Goal: Task Accomplishment & Management: Manage account settings

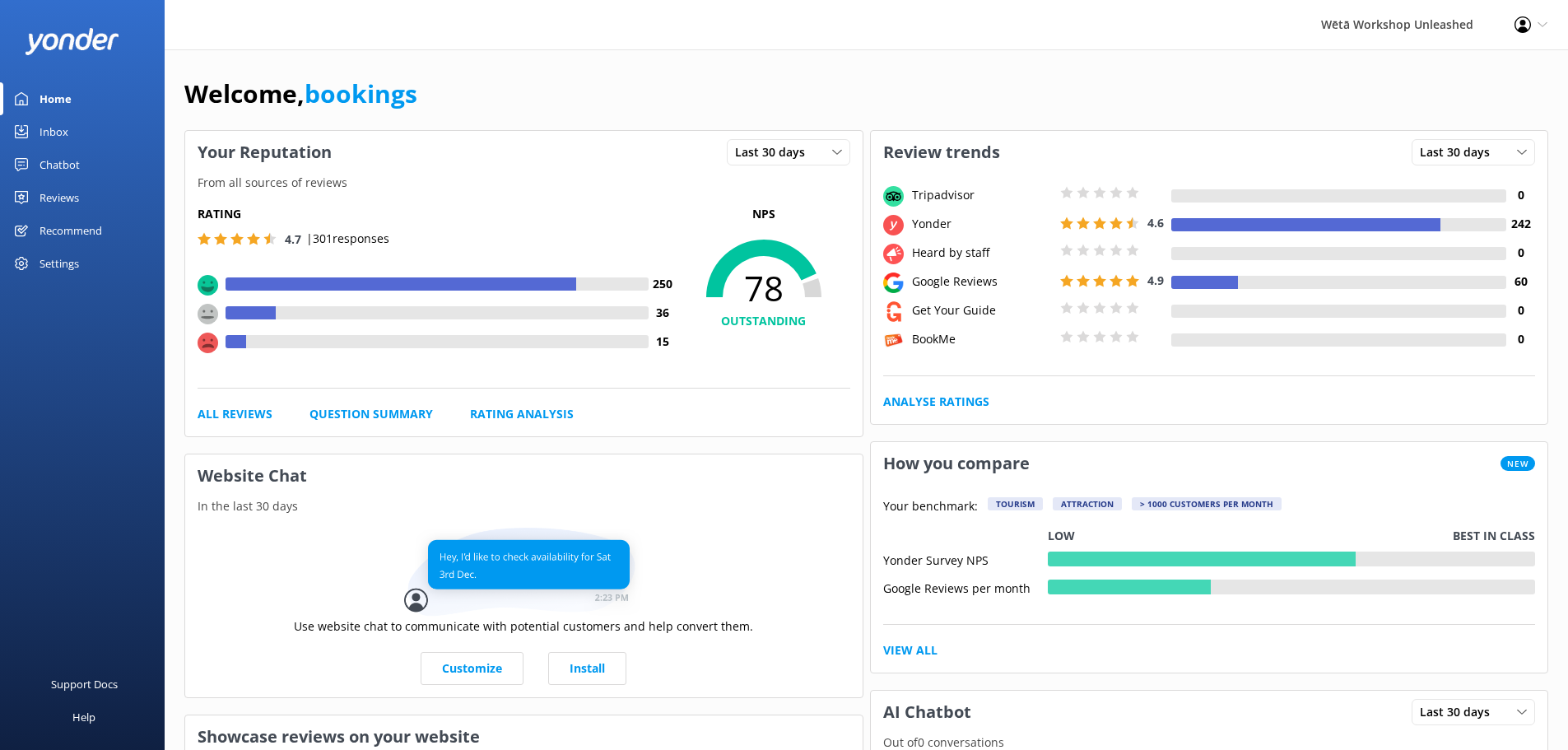
click at [48, 260] on div "Settings" at bounding box center [58, 263] width 39 height 32
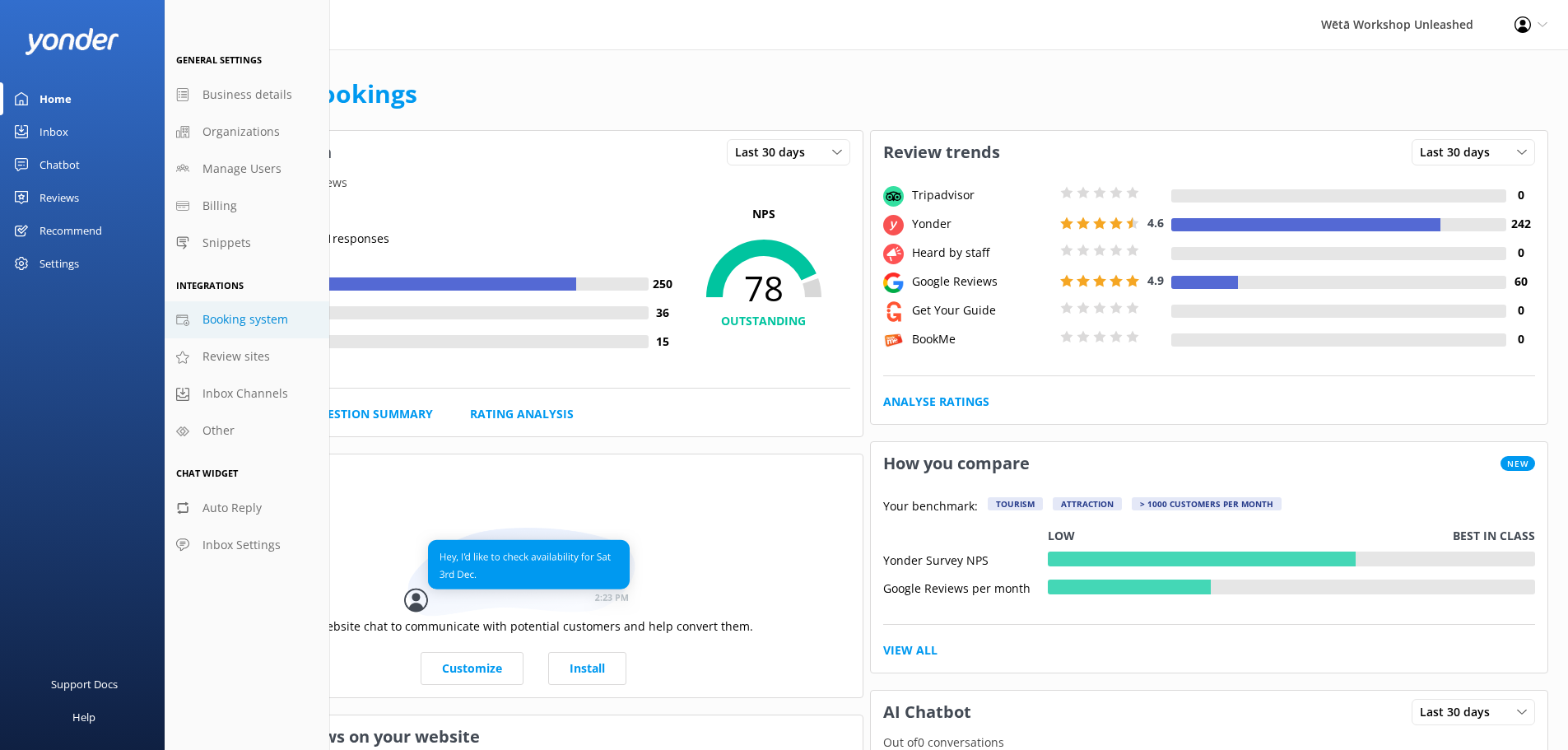
click at [251, 320] on span "Booking system" at bounding box center [245, 319] width 86 height 18
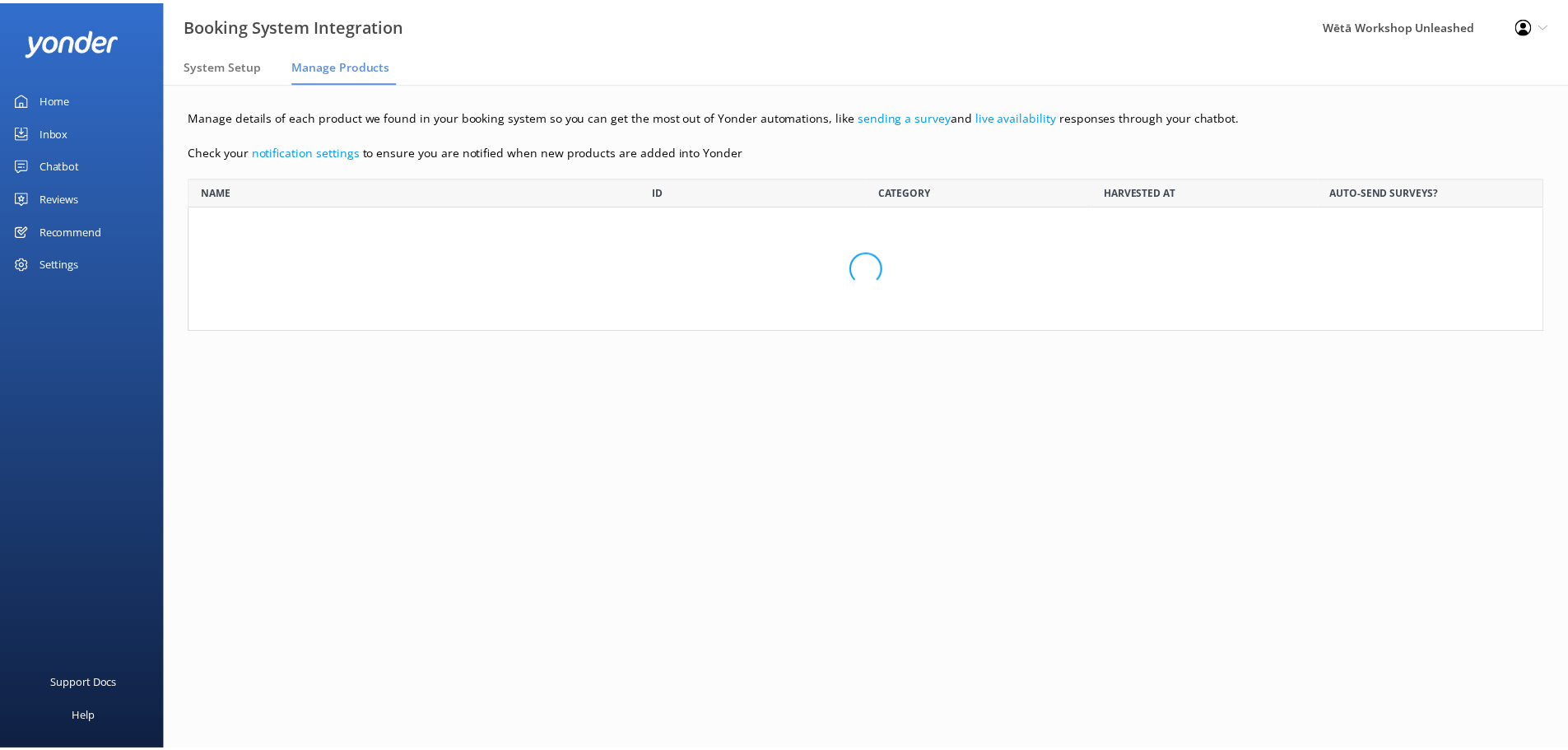
scroll to position [140, 1354]
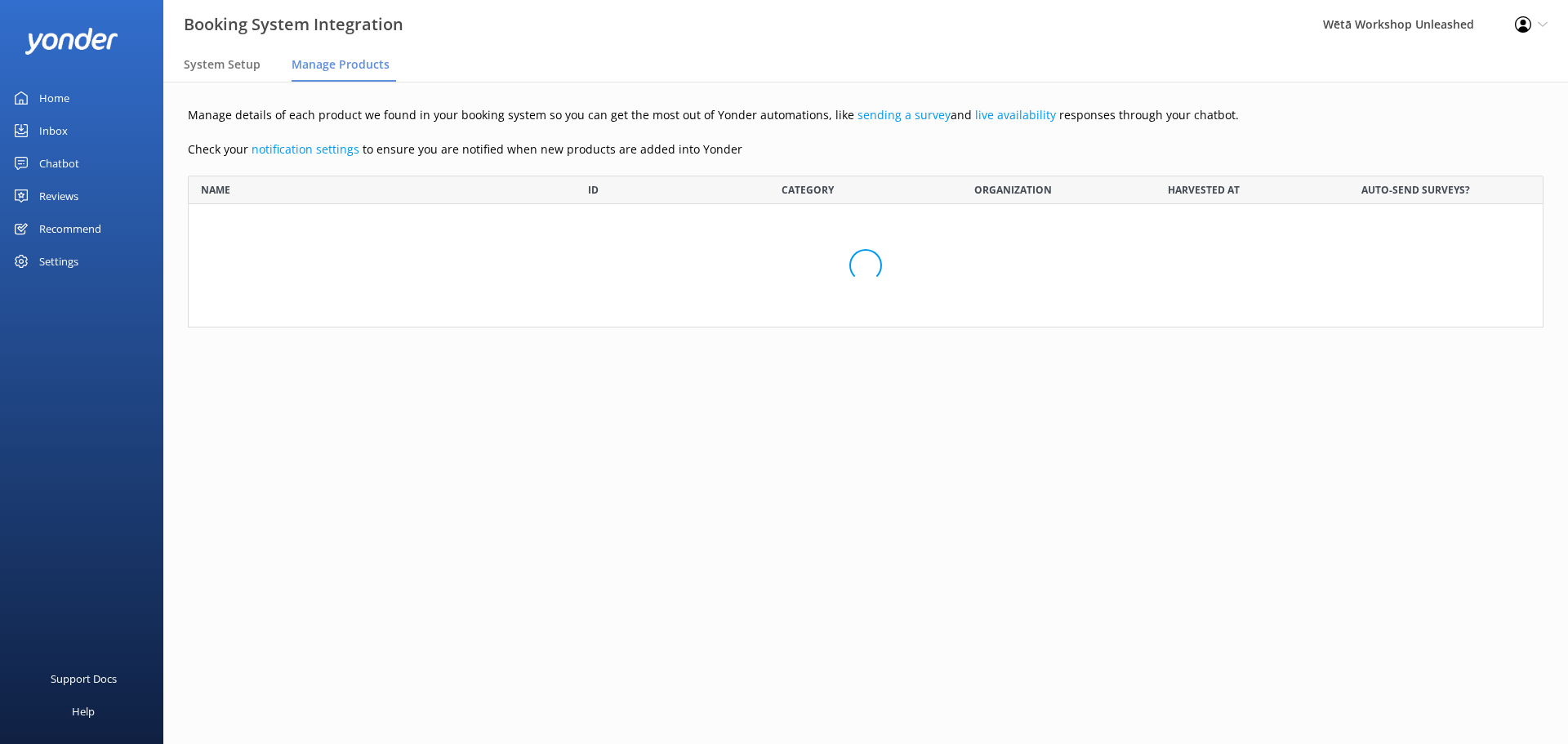
click at [74, 264] on div "Settings" at bounding box center [58, 261] width 39 height 32
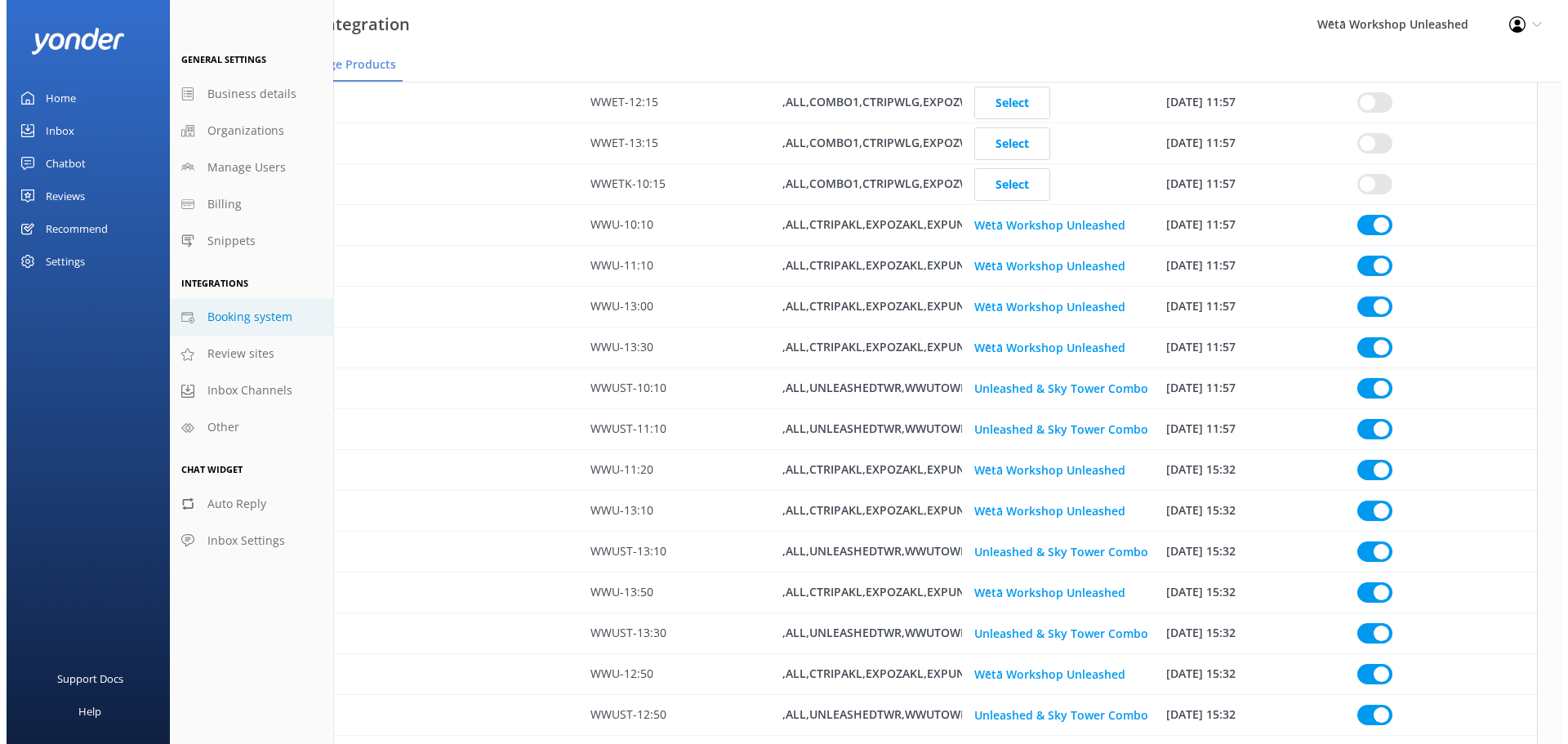
scroll to position [0, 0]
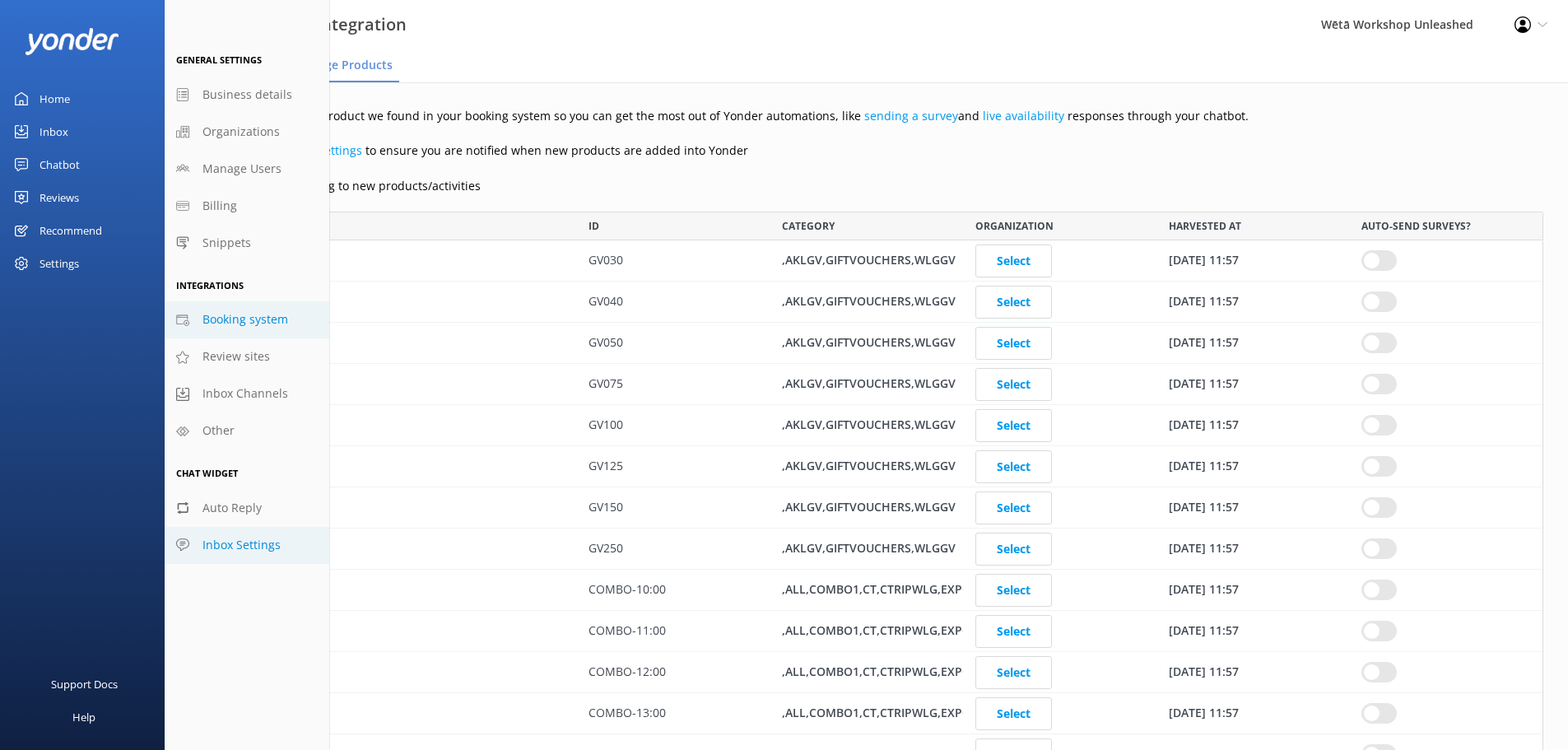
click at [215, 545] on span "Inbox Settings" at bounding box center [241, 544] width 78 height 18
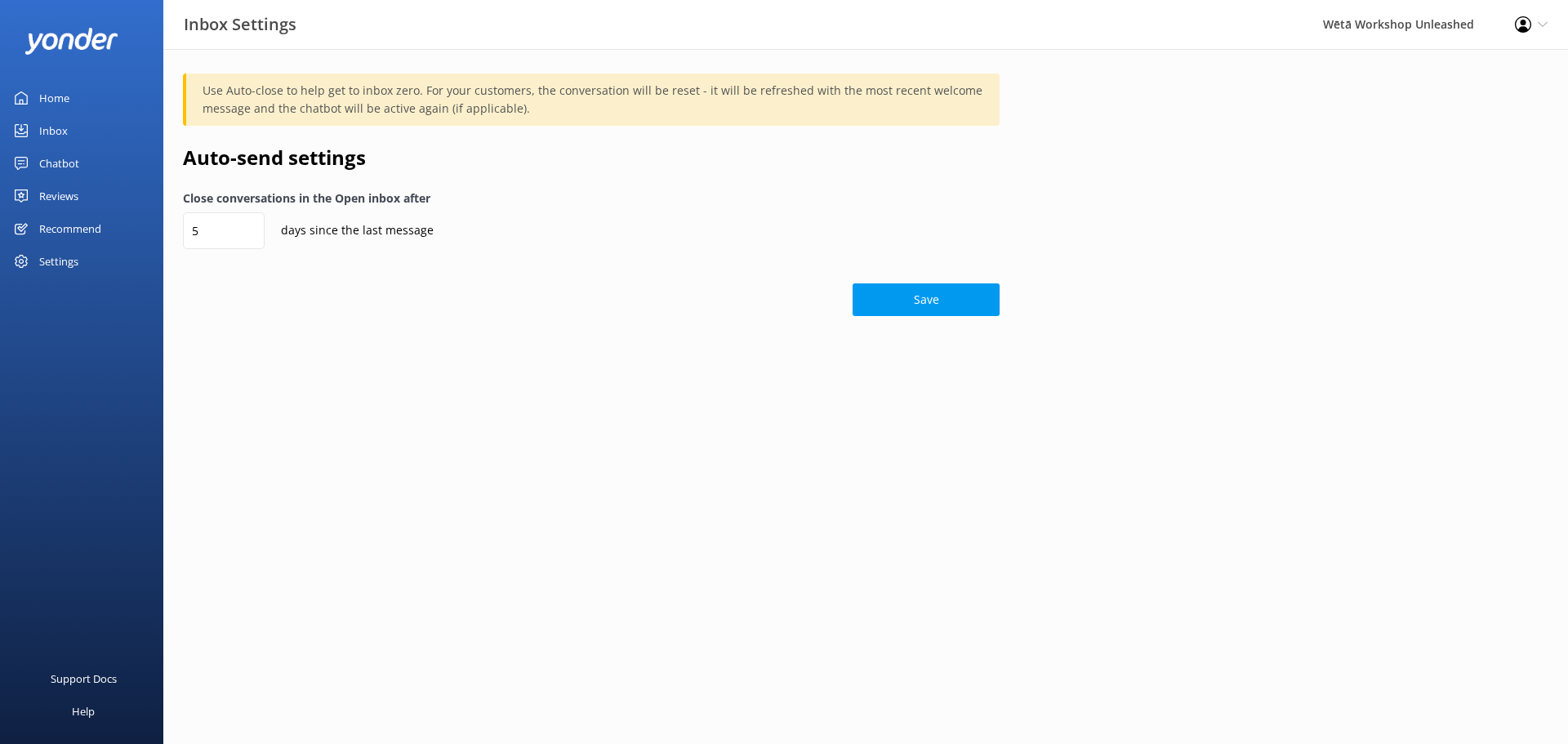
click at [60, 253] on div "Settings" at bounding box center [58, 261] width 39 height 32
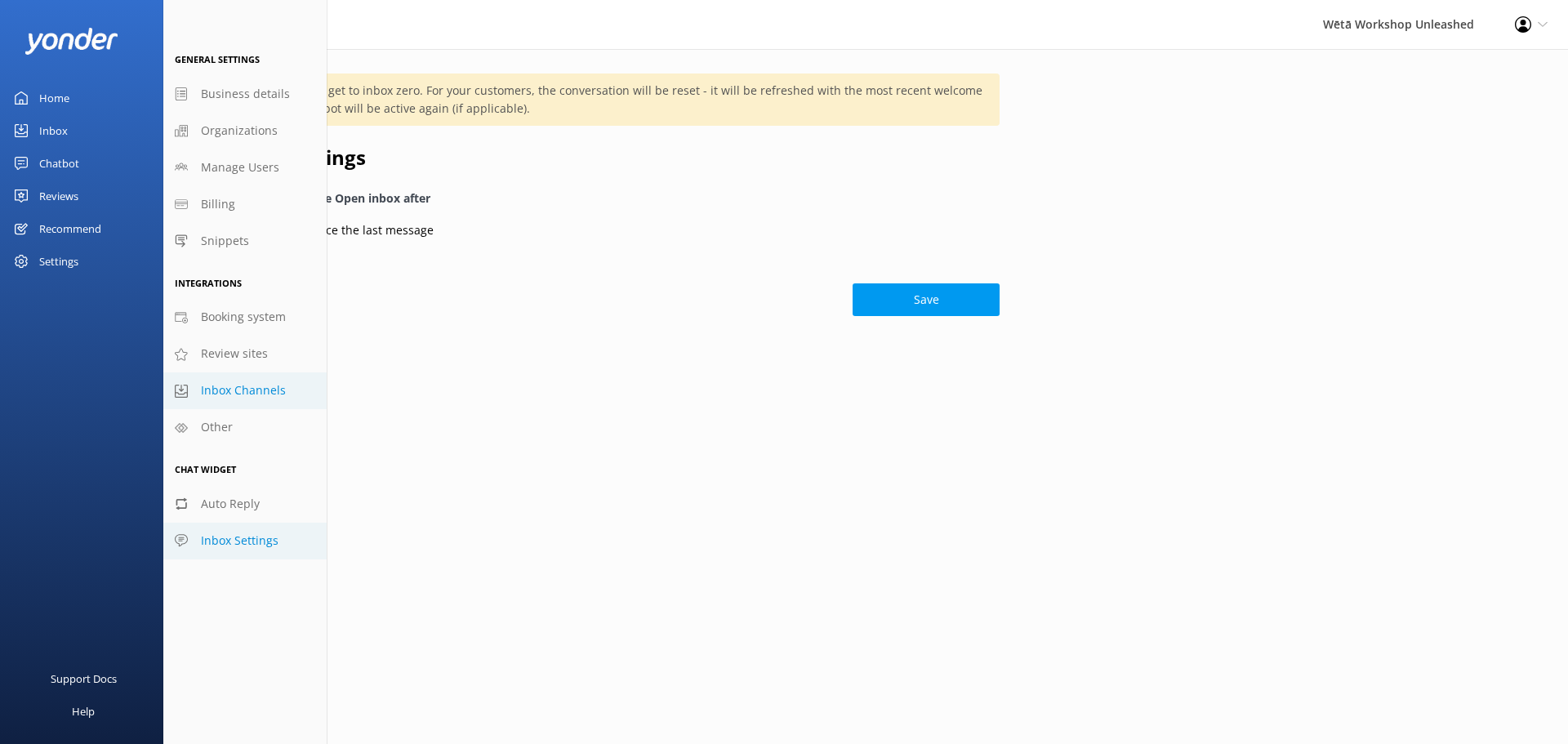
click at [213, 394] on span "Inbox Channels" at bounding box center [243, 390] width 85 height 18
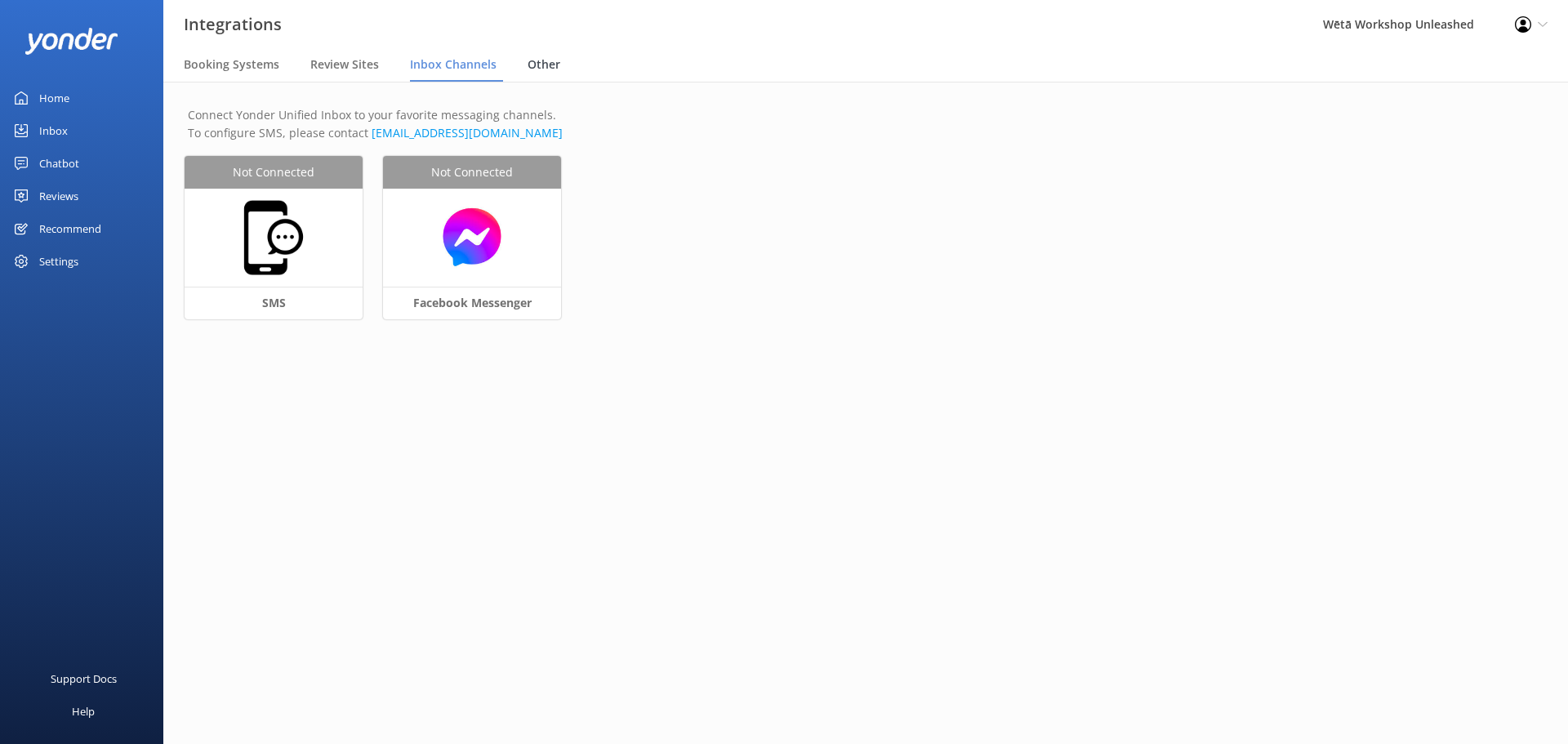
click at [533, 71] on span "Other" at bounding box center [543, 64] width 32 height 16
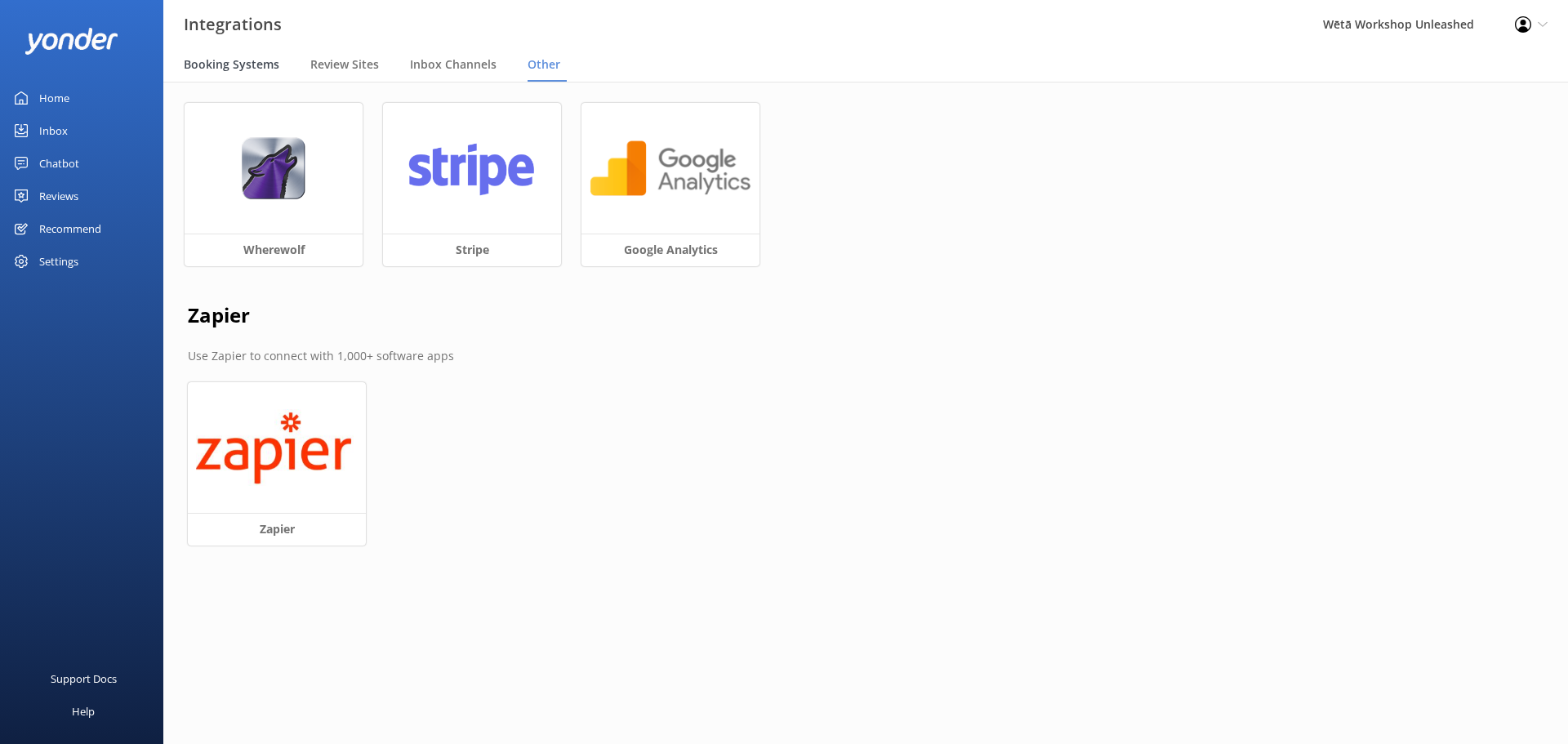
click at [210, 72] on span "Booking Systems" at bounding box center [231, 64] width 96 height 16
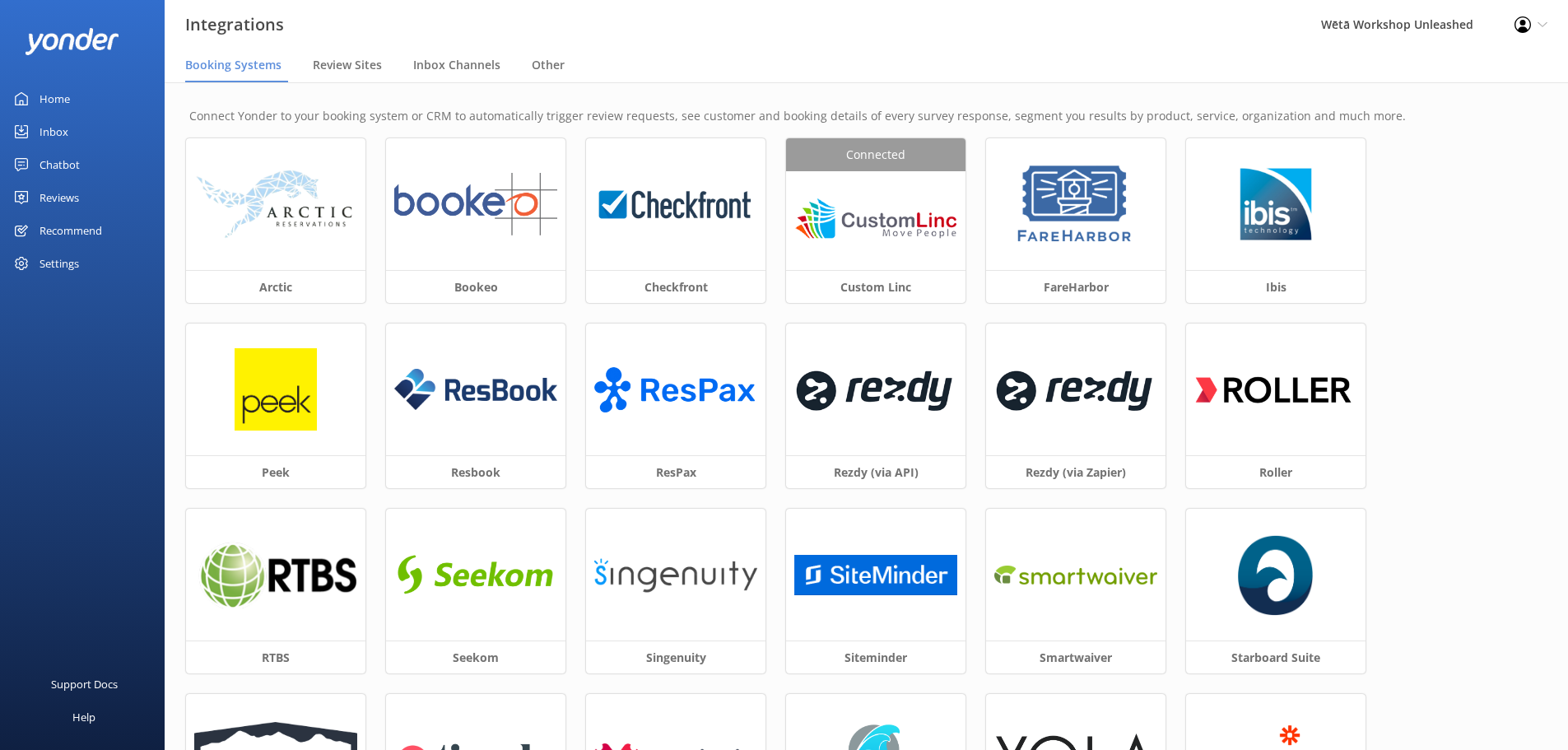
click at [41, 261] on div "Settings" at bounding box center [58, 263] width 39 height 32
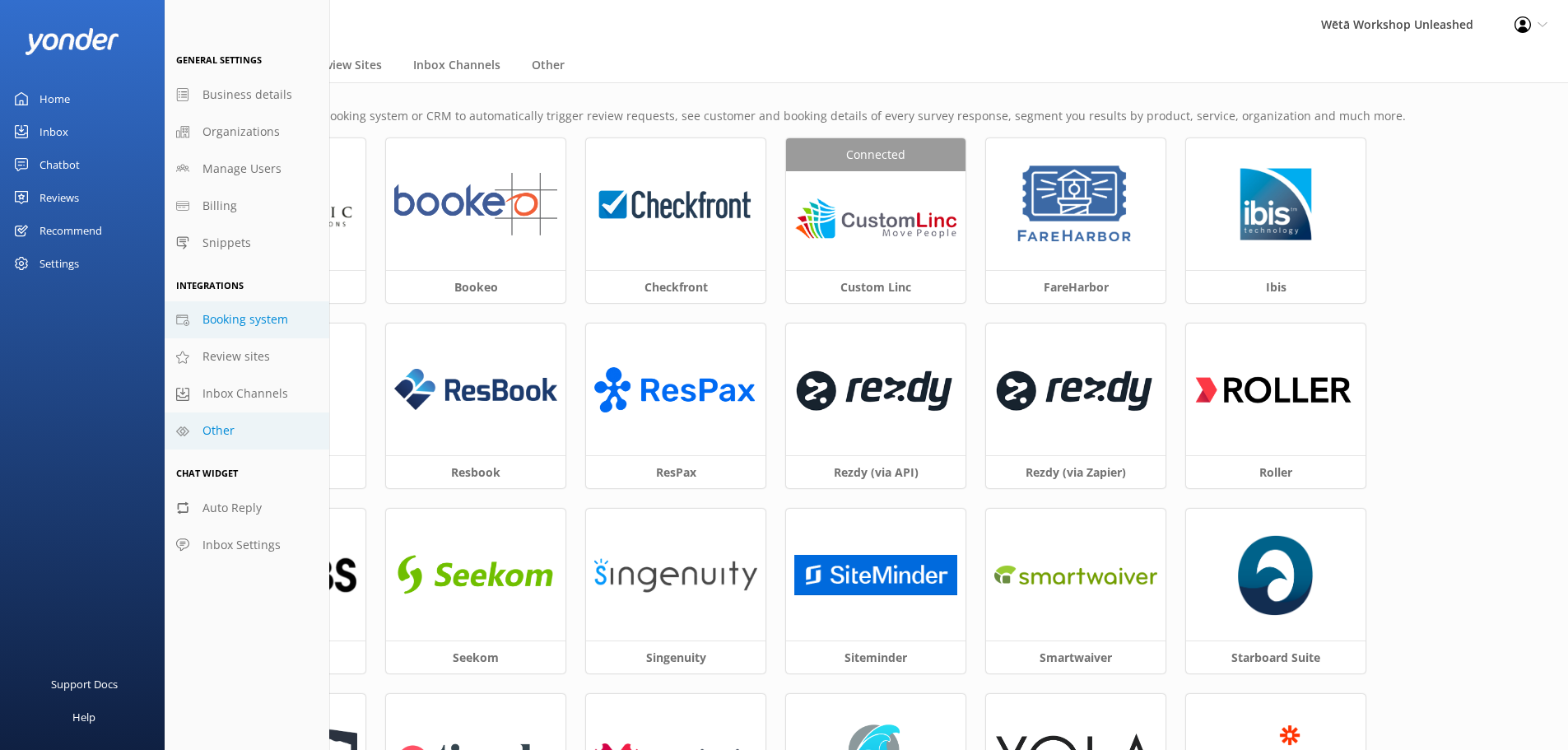
click at [266, 427] on link "Other" at bounding box center [246, 430] width 164 height 37
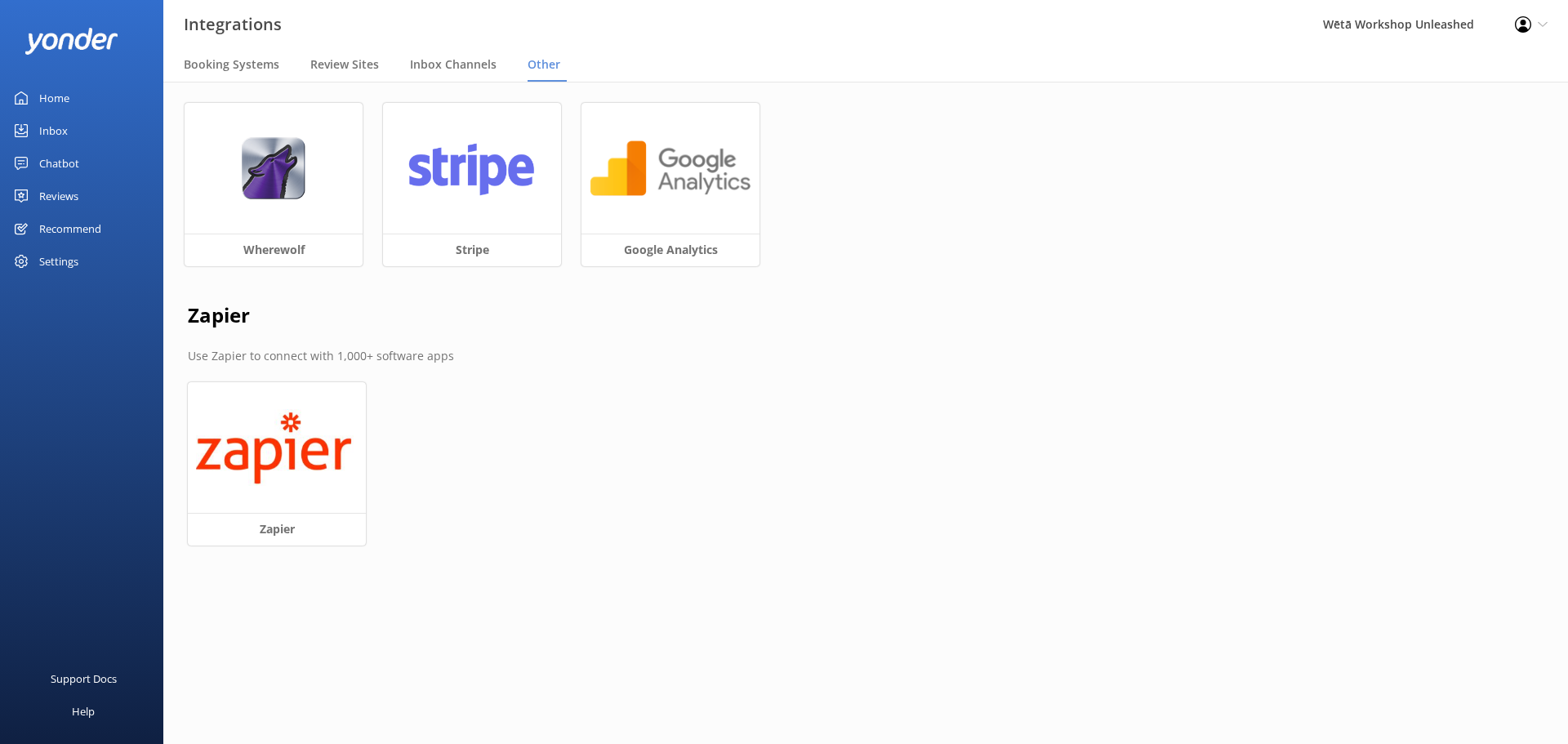
click at [62, 266] on div "Settings" at bounding box center [58, 261] width 39 height 32
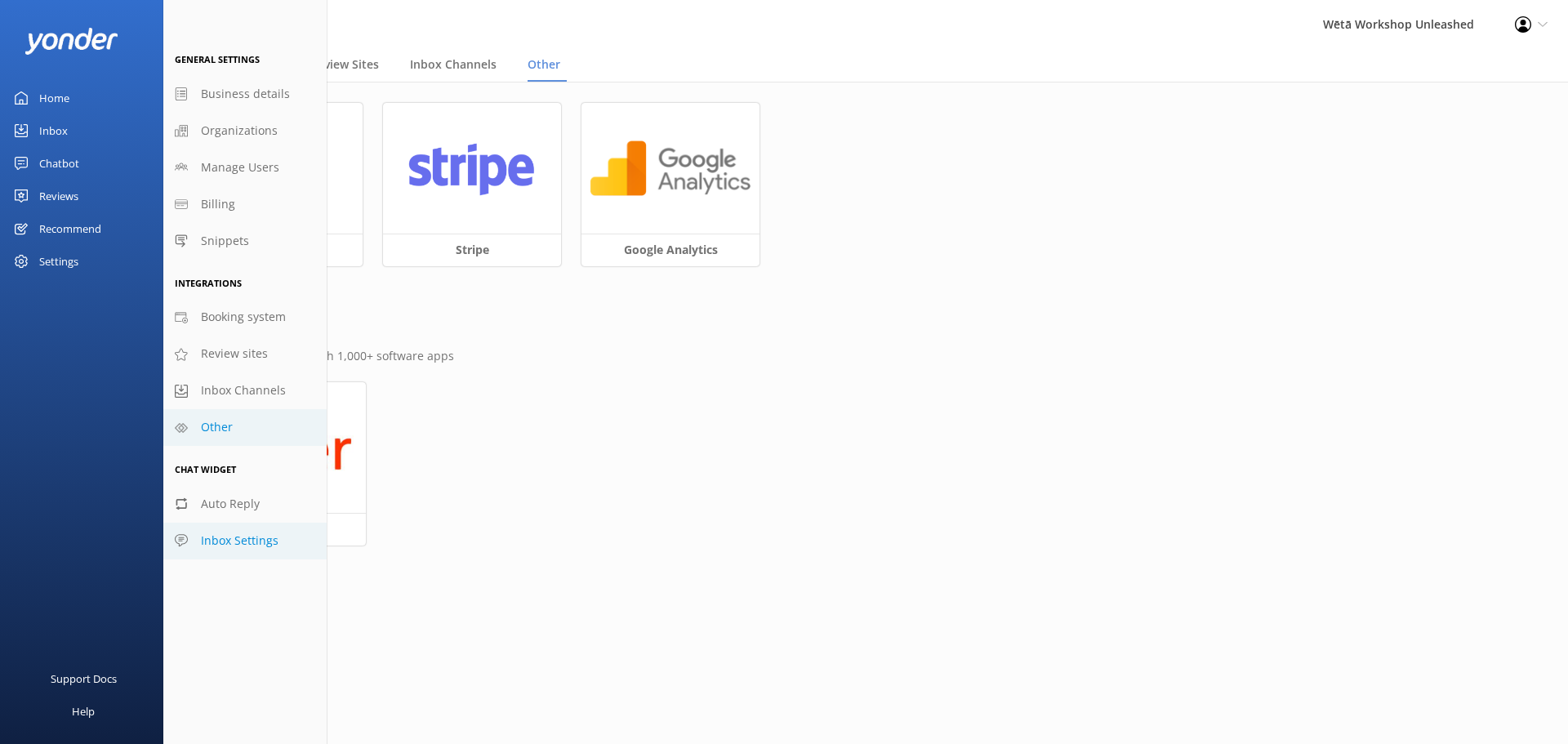
click at [258, 550] on link "Inbox Settings" at bounding box center [244, 540] width 163 height 37
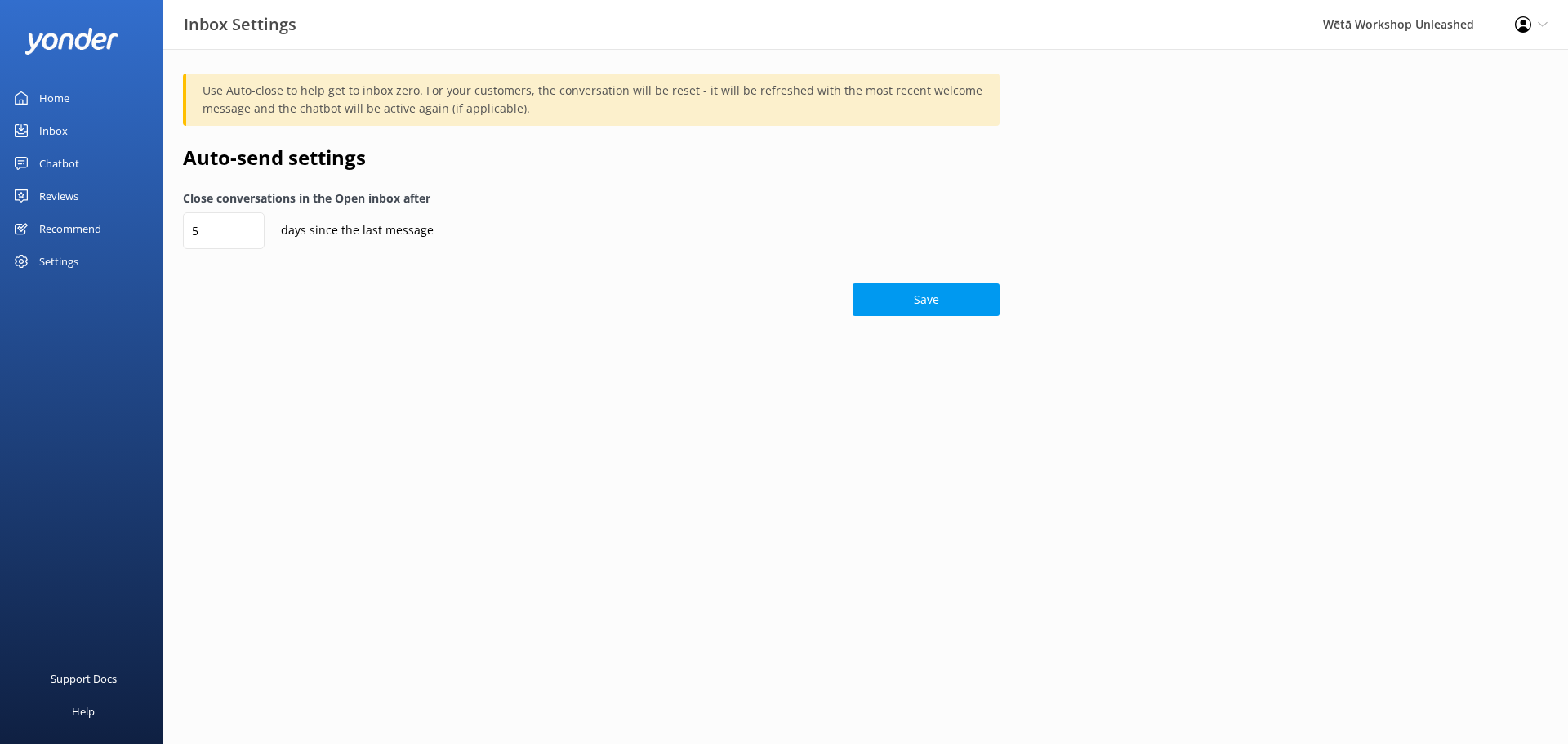
click at [68, 275] on div "Settings" at bounding box center [58, 261] width 39 height 32
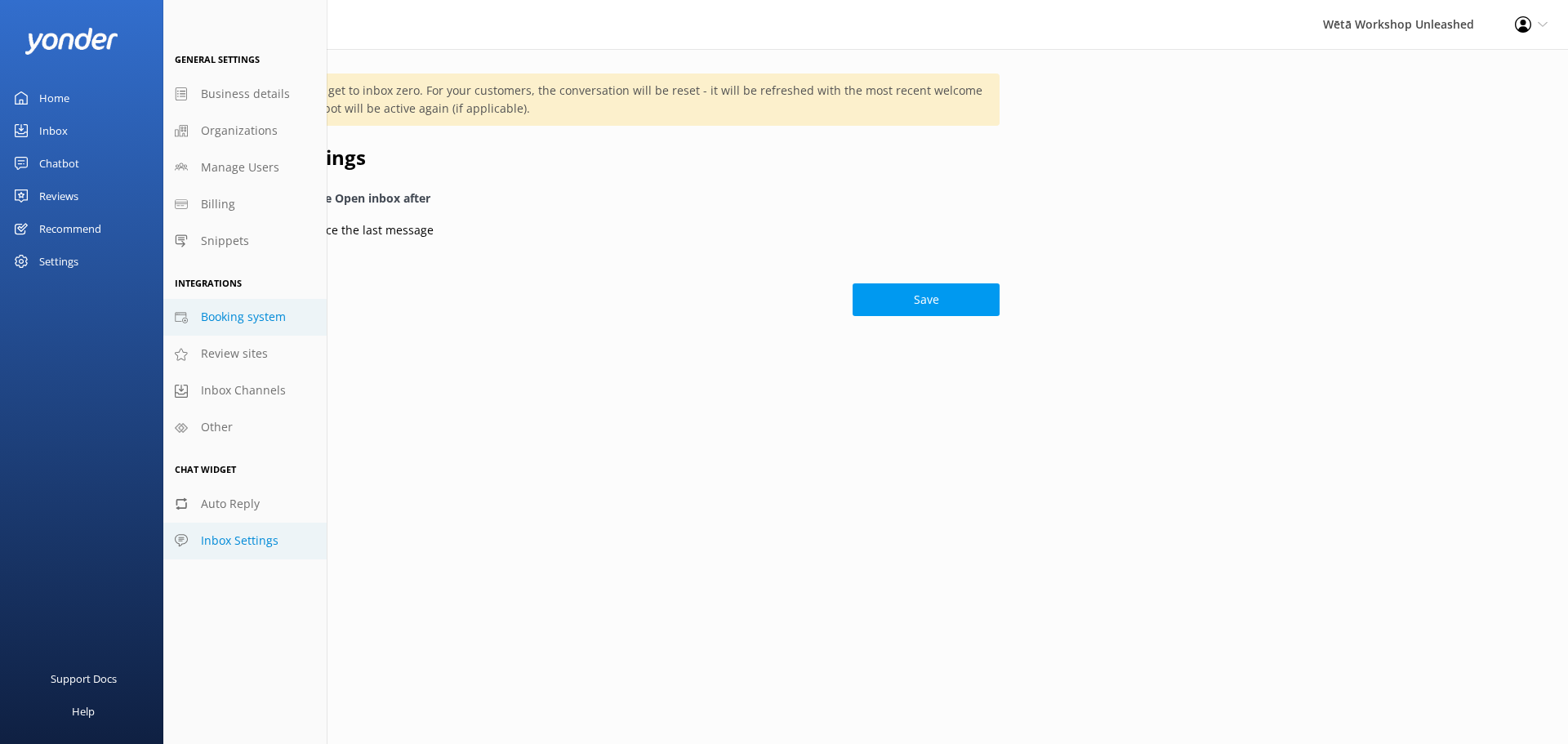
click at [280, 328] on link "Booking system" at bounding box center [244, 317] width 163 height 37
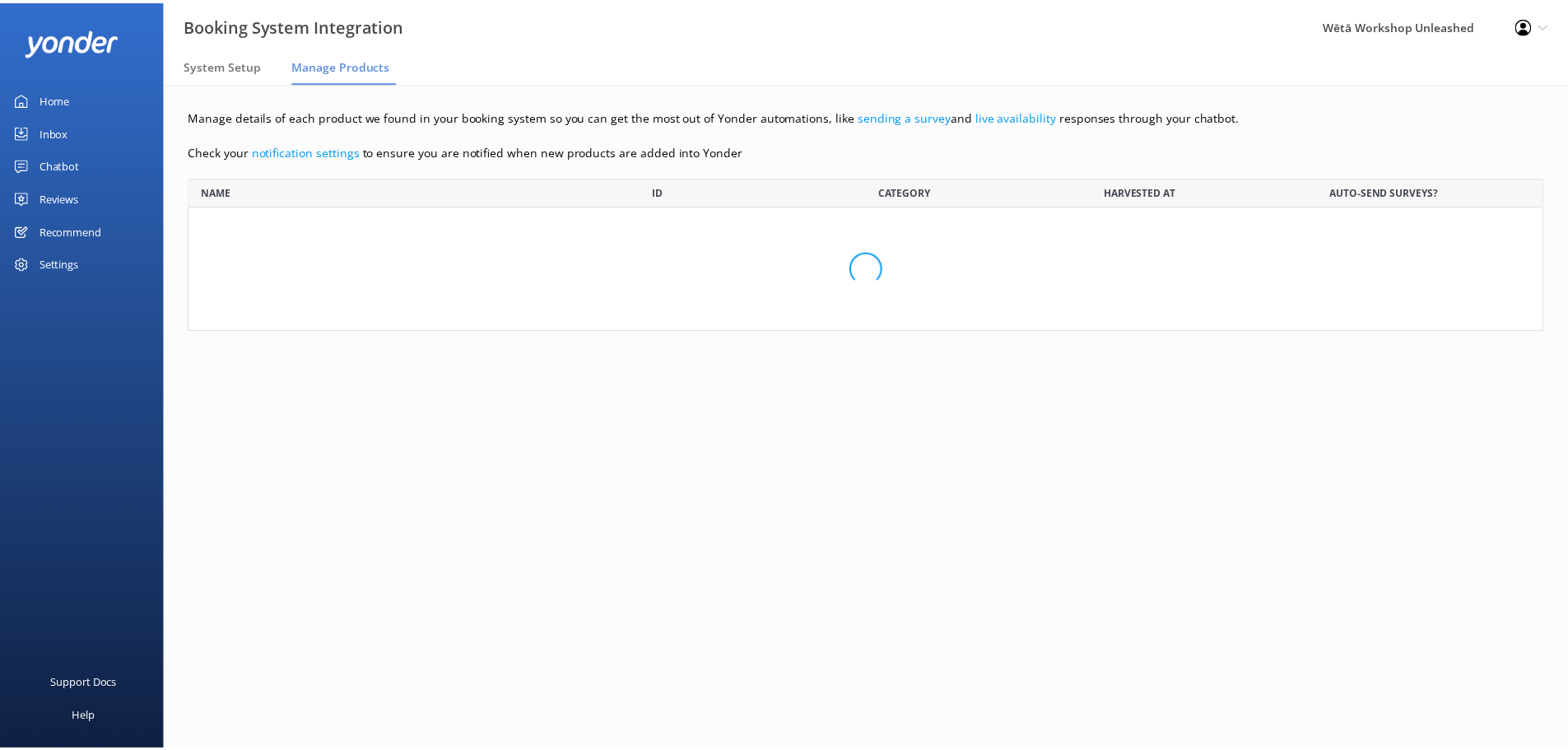
scroll to position [140, 1354]
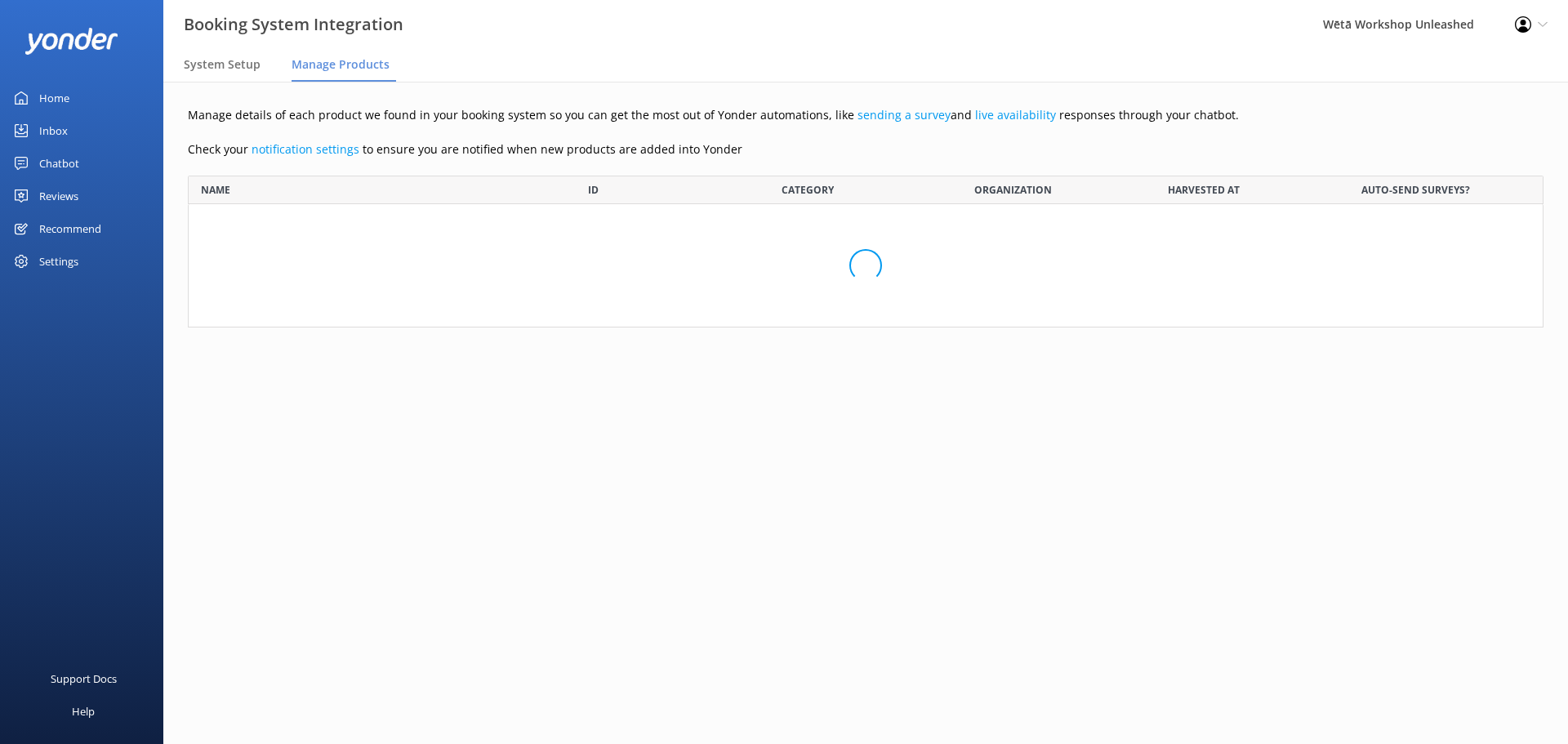
click at [62, 253] on div "Settings" at bounding box center [58, 261] width 39 height 32
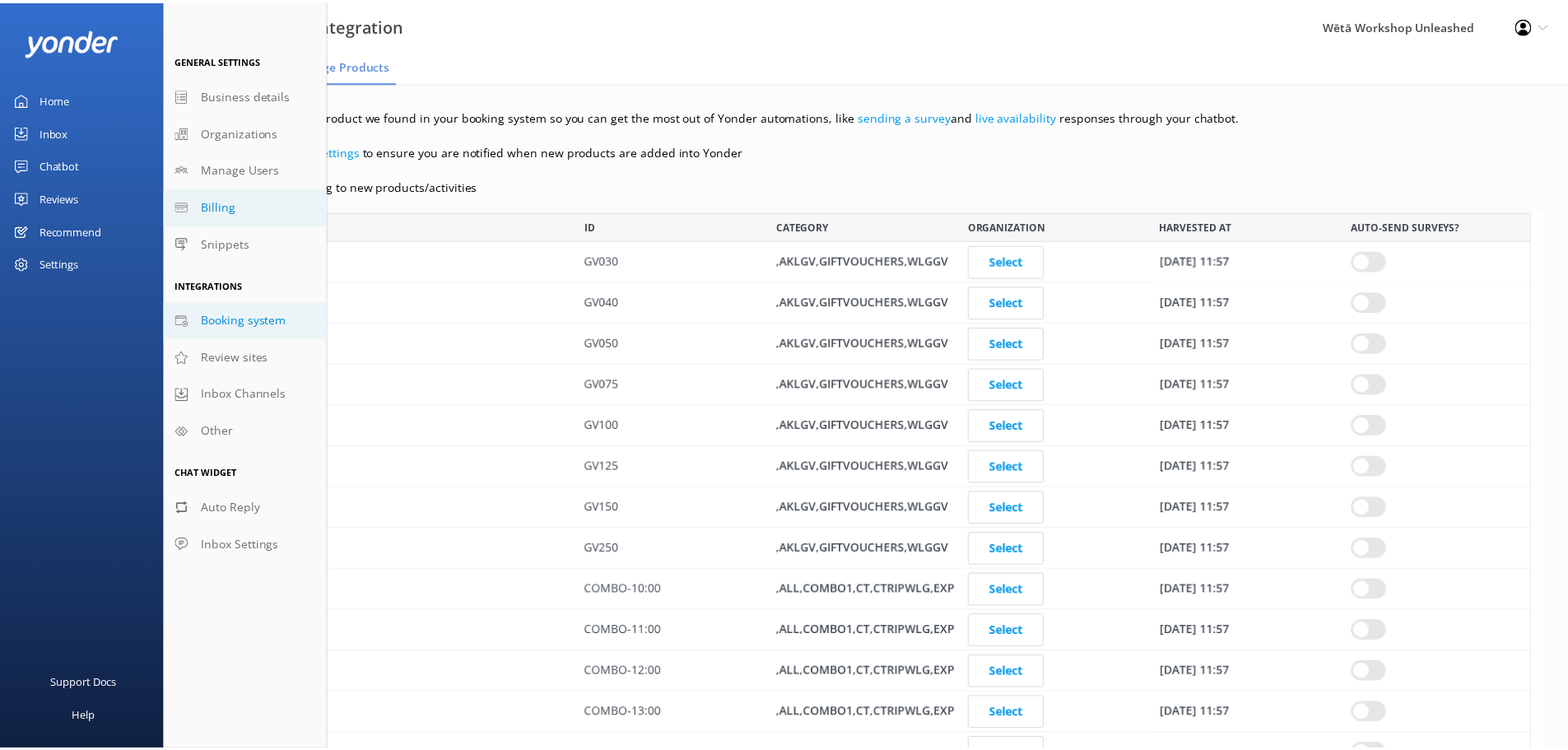
scroll to position [14583, 1342]
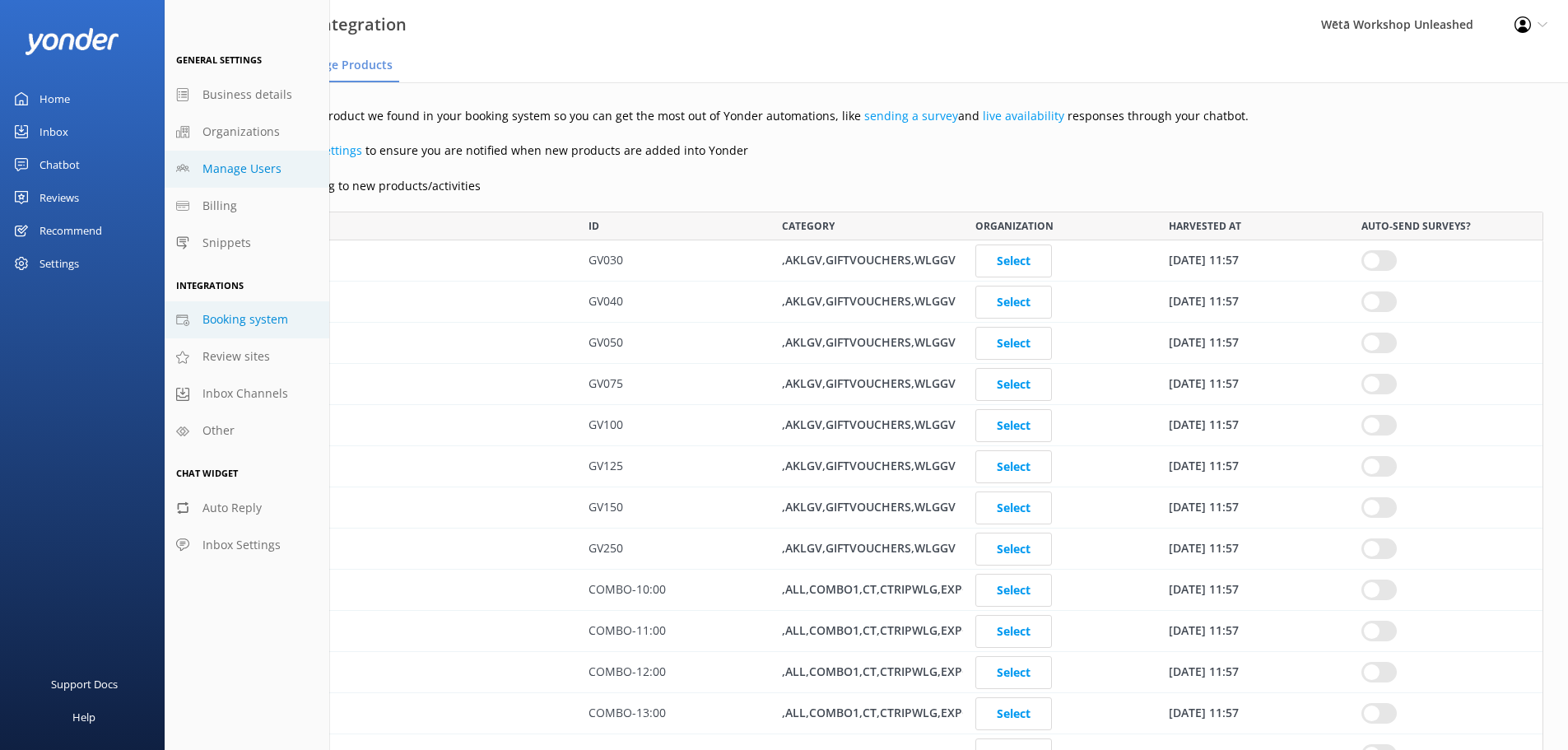
click at [220, 168] on span "Manage Users" at bounding box center [241, 168] width 79 height 18
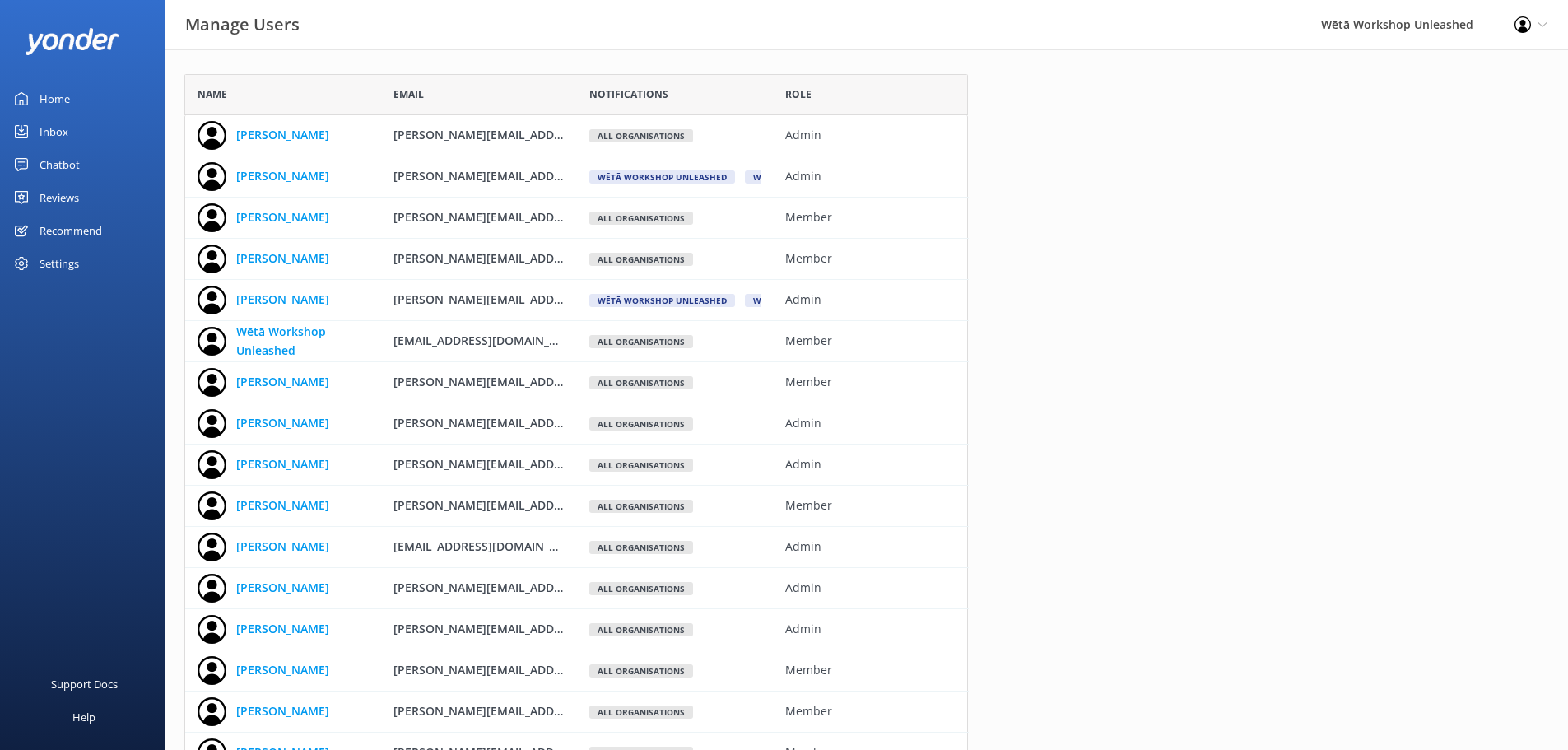
click at [64, 123] on div "Inbox" at bounding box center [53, 132] width 29 height 32
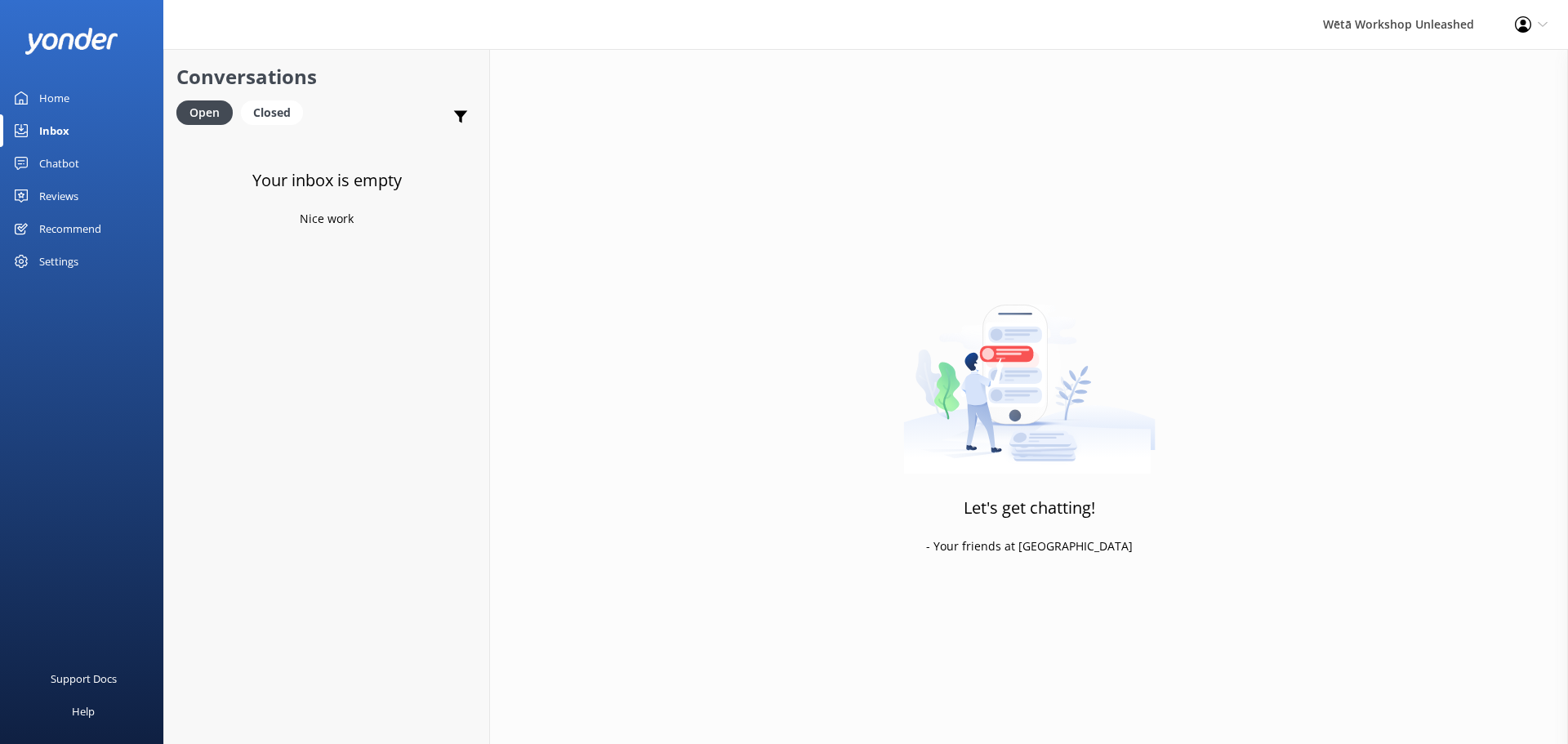
click at [62, 101] on div "Home" at bounding box center [54, 97] width 30 height 32
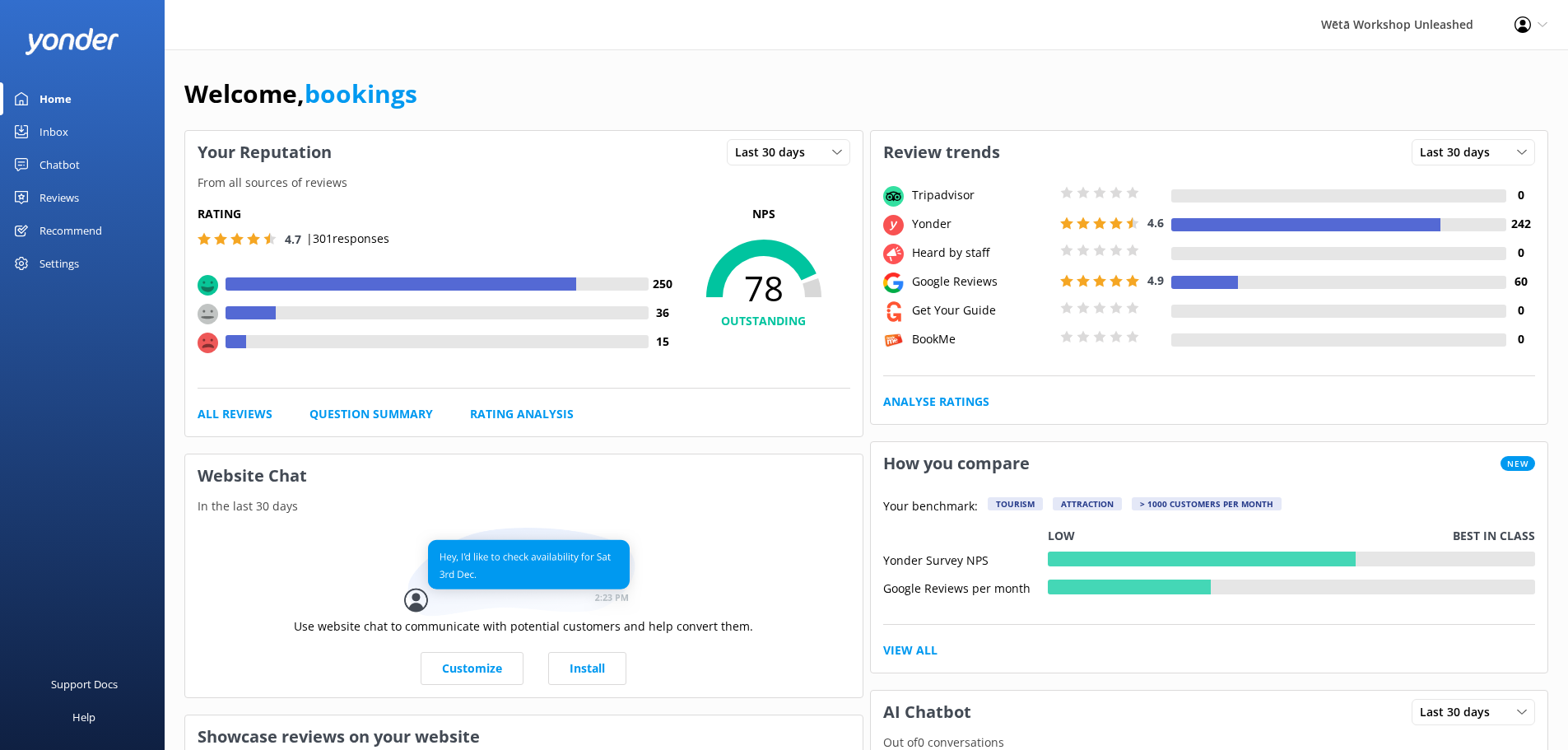
click at [1520, 27] on icon at bounding box center [1522, 24] width 16 height 16
click at [1510, 65] on link "Profile Settings" at bounding box center [1486, 71] width 164 height 41
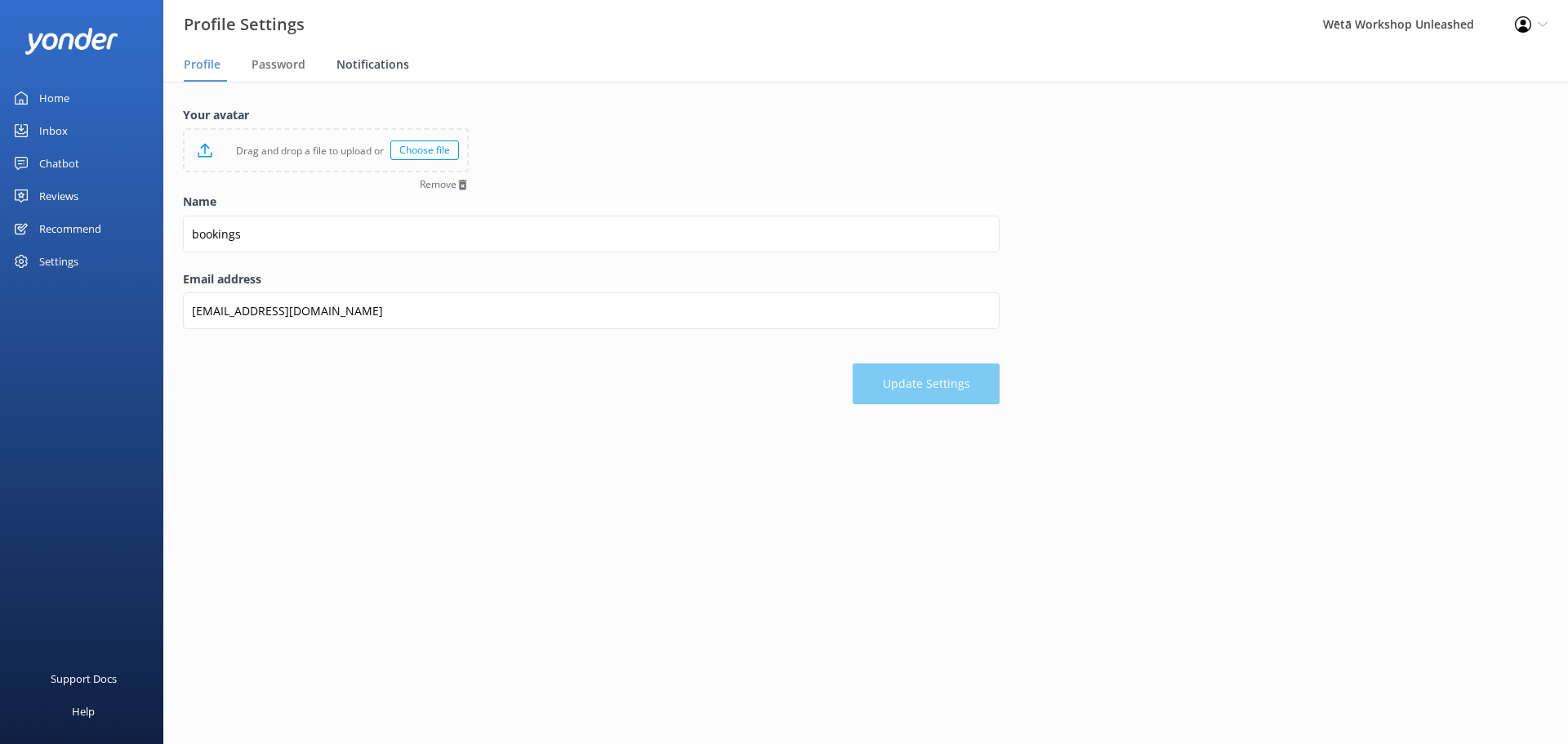
click at [383, 68] on span "Notifications" at bounding box center [372, 64] width 73 height 16
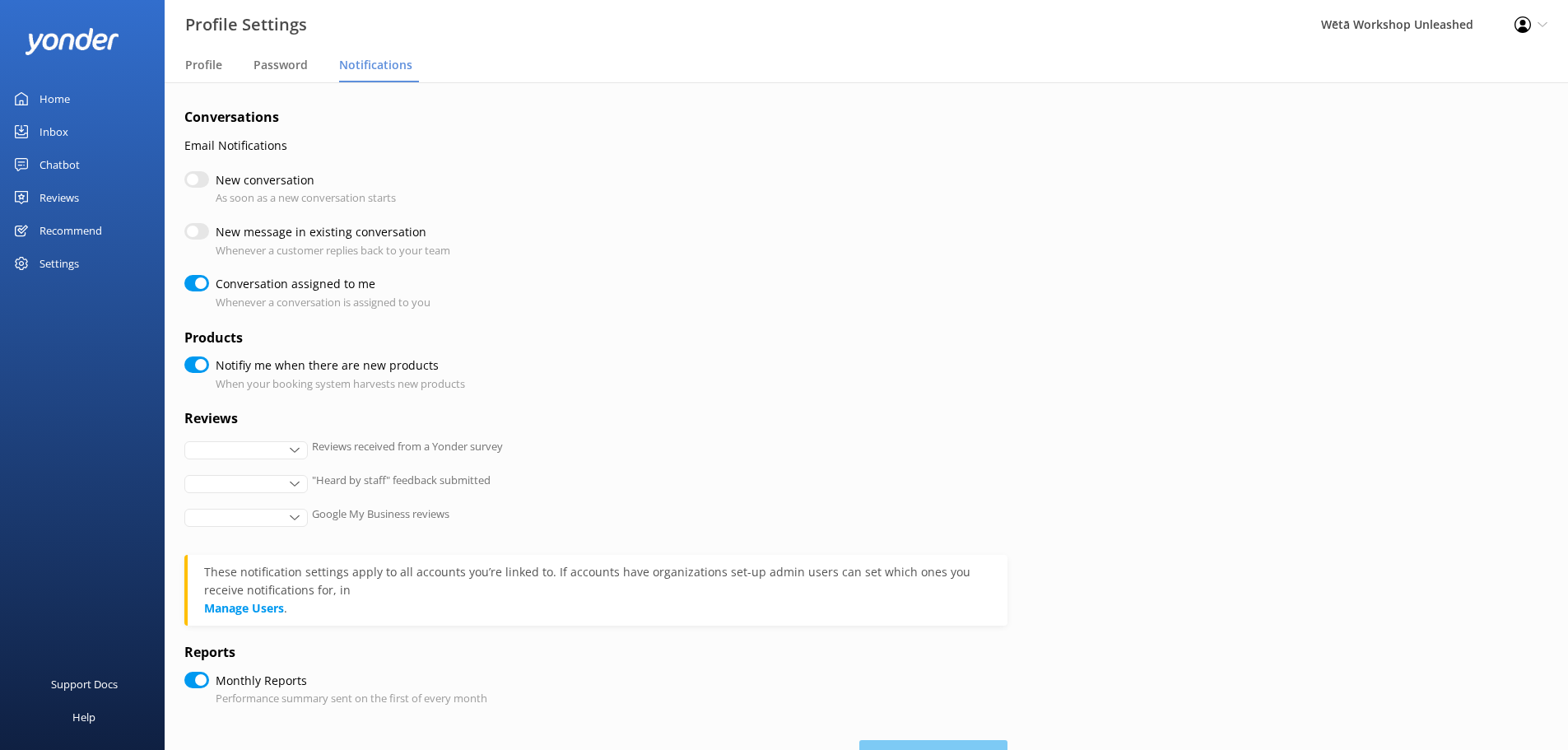
checkbox input "true"
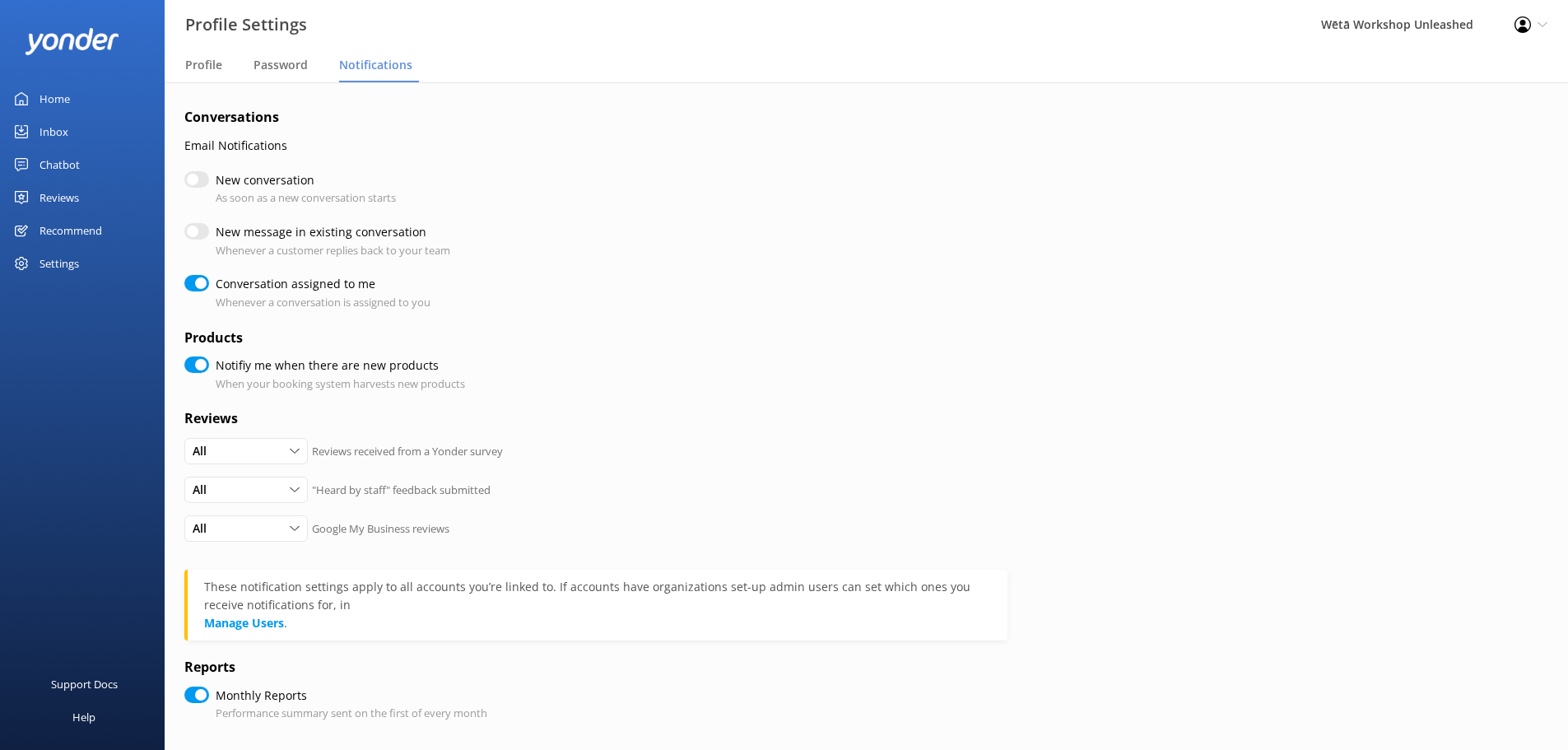
click at [199, 365] on input "Notifiy me when there are new products" at bounding box center [197, 364] width 25 height 16
checkbox input "false"
checkbox input "true"
drag, startPoint x: 537, startPoint y: 380, endPoint x: 446, endPoint y: 361, distance: 93.0
click at [215, 371] on div "Notifiy me when there are new products When your booking system harvests new pr…" at bounding box center [596, 373] width 823 height 35
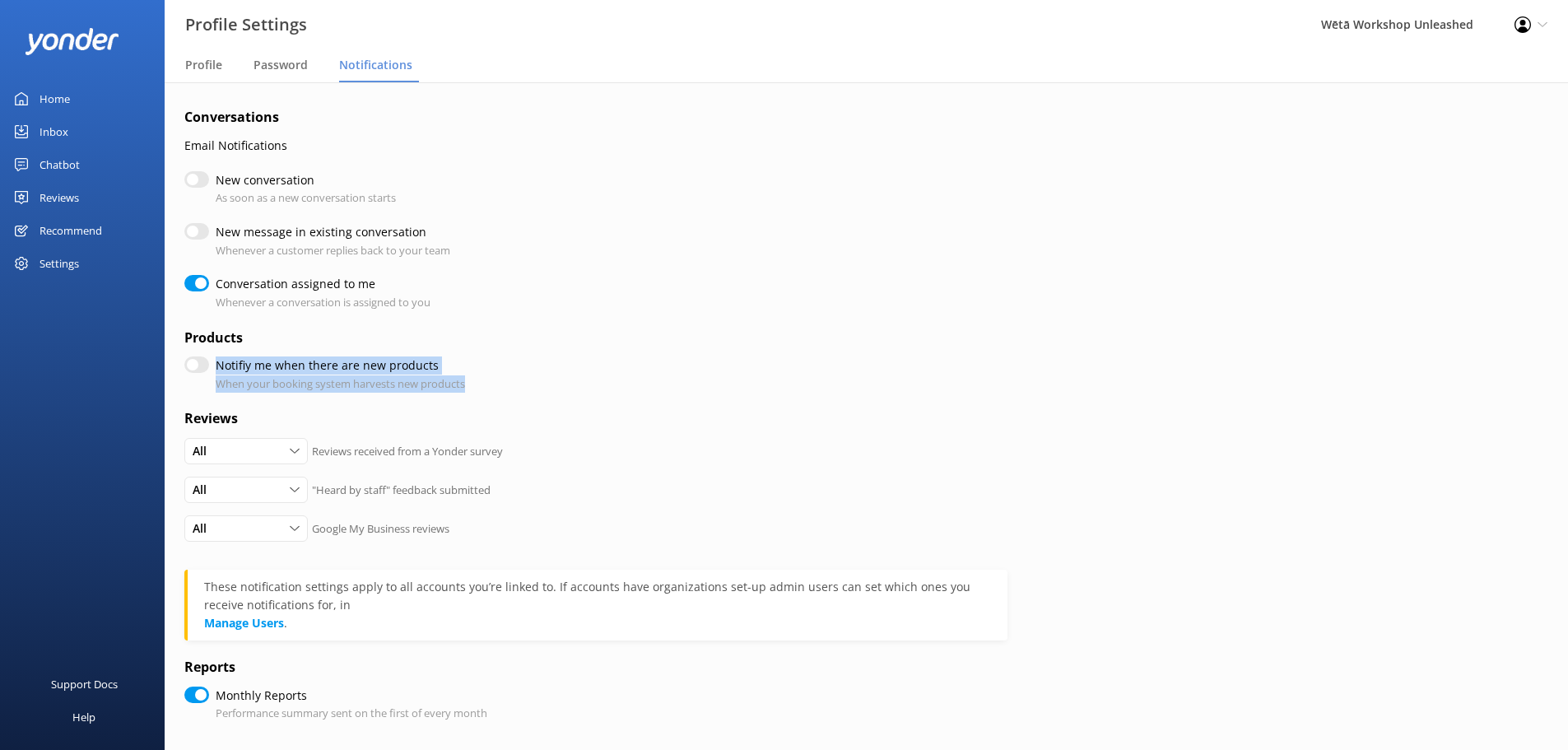
click at [624, 362] on div "Notifiy me when there are new products When your booking system harvests new pr…" at bounding box center [596, 373] width 823 height 35
drag, startPoint x: 521, startPoint y: 383, endPoint x: 219, endPoint y: 368, distance: 302.4
click at [219, 368] on div "Notifiy me when there are new products When your booking system harvests new pr…" at bounding box center [596, 373] width 823 height 35
click at [219, 368] on label "Notifiy me when there are new products" at bounding box center [336, 365] width 241 height 18
click at [209, 368] on input "Notifiy me when there are new products" at bounding box center [197, 364] width 25 height 16
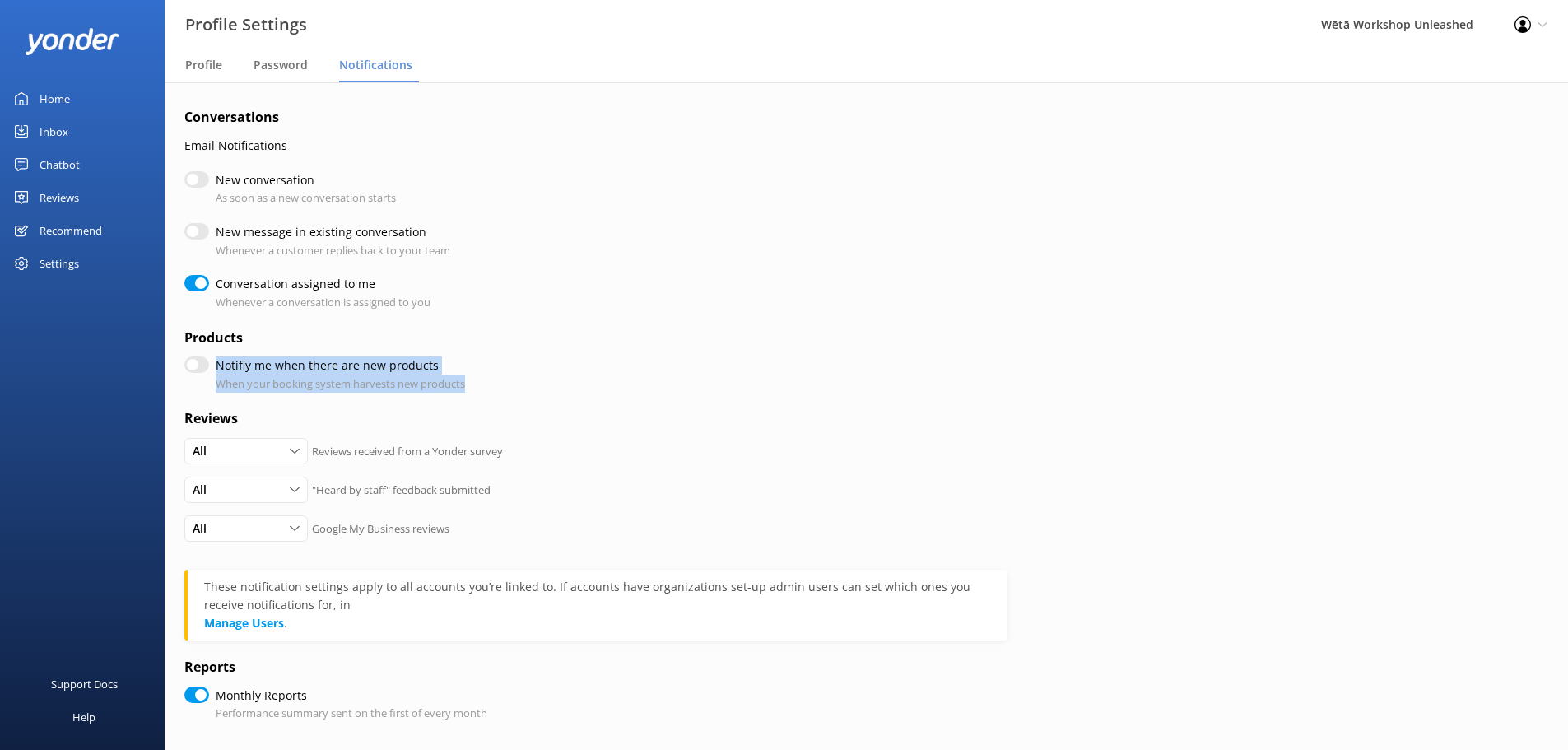
checkbox input "true"
drag, startPoint x: 224, startPoint y: 364, endPoint x: 528, endPoint y: 374, distance: 304.2
click at [528, 374] on div "Notifiy me when there are new products When your booking system harvests new pr…" at bounding box center [596, 373] width 823 height 35
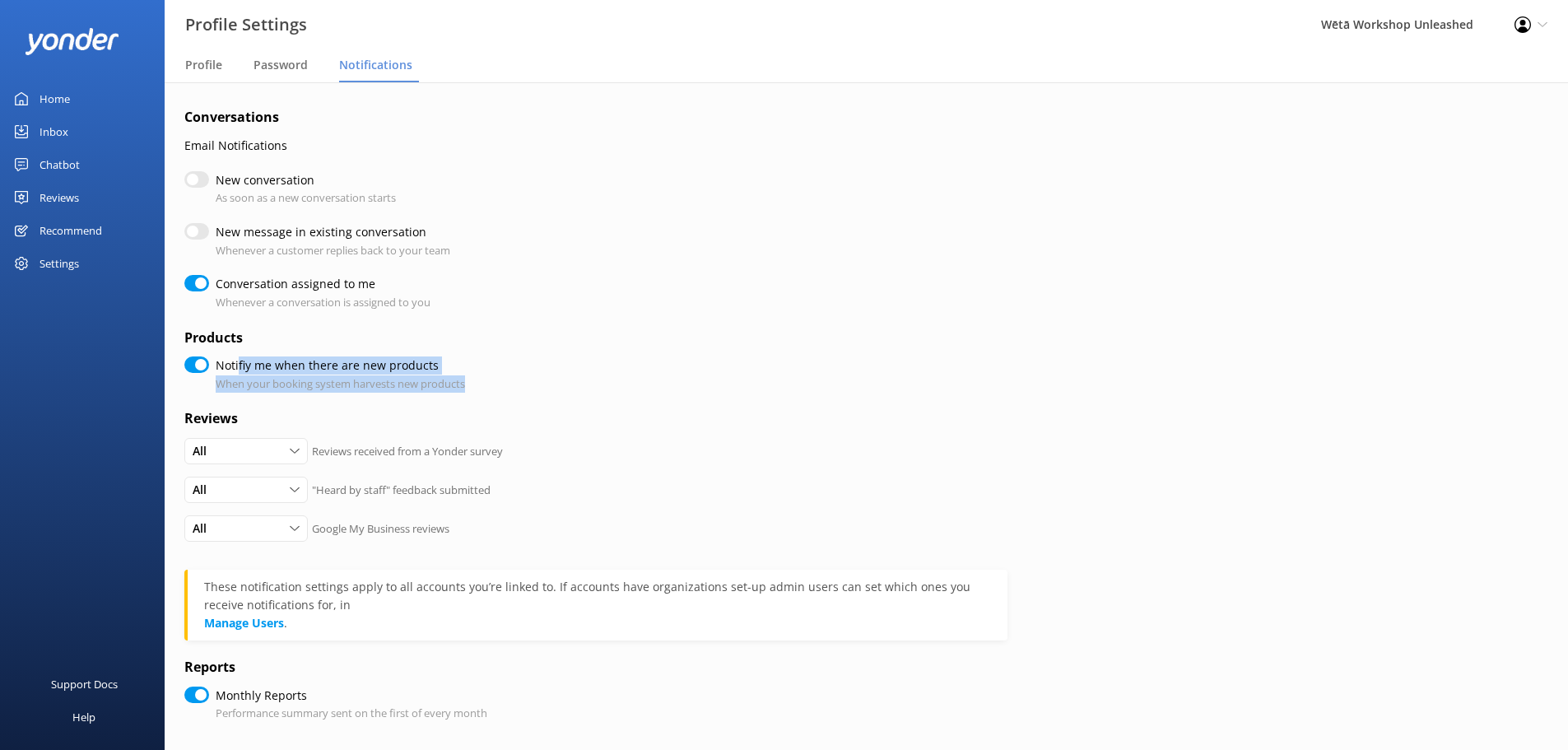
drag, startPoint x: 381, startPoint y: 379, endPoint x: 237, endPoint y: 368, distance: 144.4
click at [237, 368] on div "Notifiy me when there are new products When your booking system harvests new pr…" at bounding box center [596, 373] width 823 height 35
click at [237, 368] on label "Notifiy me when there are new products" at bounding box center [336, 365] width 241 height 18
click at [209, 368] on input "Notifiy me when there are new products" at bounding box center [197, 364] width 25 height 16
checkbox input "false"
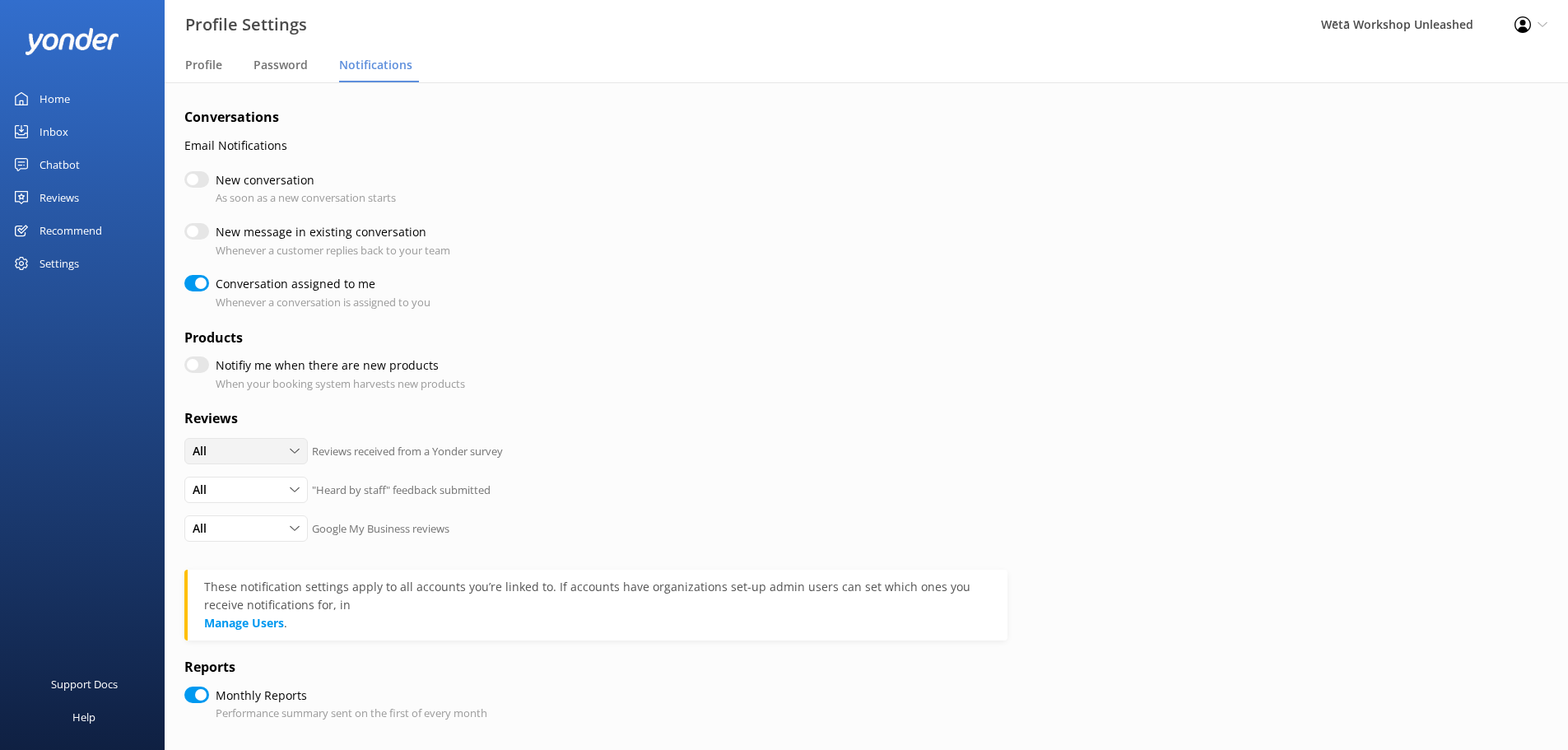
click at [305, 450] on div "All All Detractors None" at bounding box center [245, 451] width 123 height 27
click at [287, 451] on div "All" at bounding box center [245, 450] width 115 height 18
click at [279, 492] on div "All" at bounding box center [245, 490] width 115 height 18
click at [286, 458] on div "All" at bounding box center [245, 450] width 115 height 18
click at [261, 510] on link "Detractors" at bounding box center [259, 518] width 147 height 32
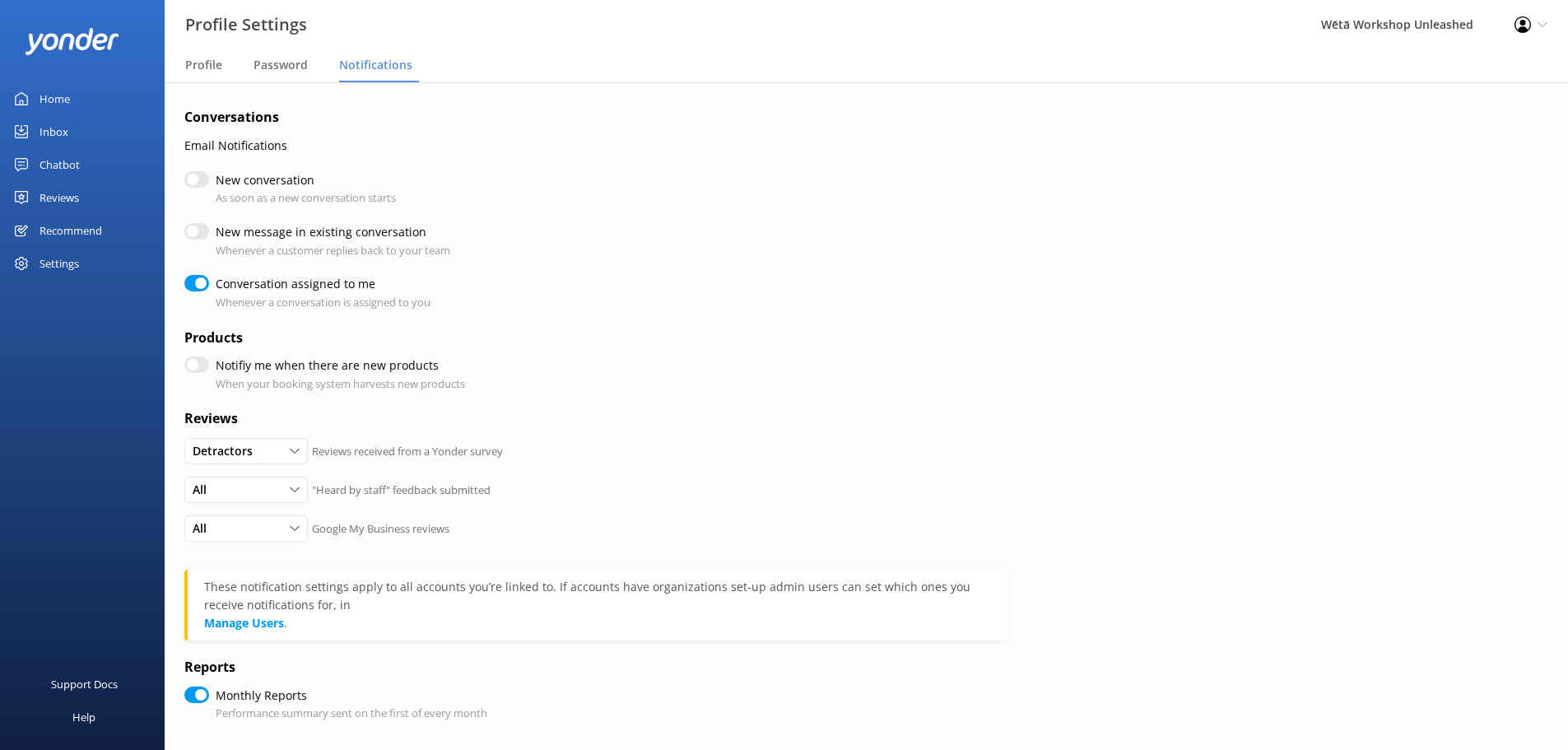
checkbox input "true"
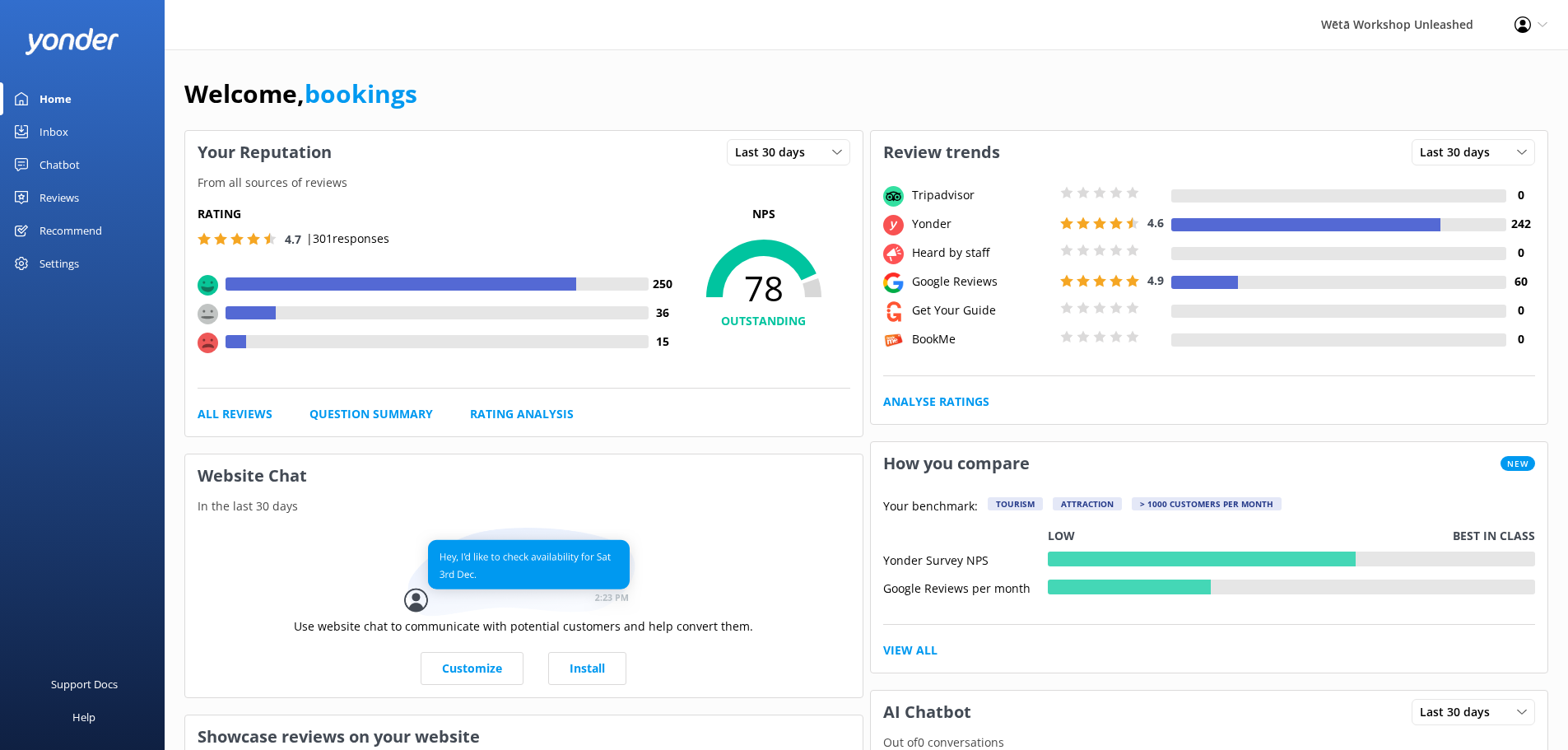
click at [1524, 34] on div "Profile Settings Logout" at bounding box center [1531, 25] width 74 height 50
click at [1472, 115] on link "Logout" at bounding box center [1486, 113] width 164 height 41
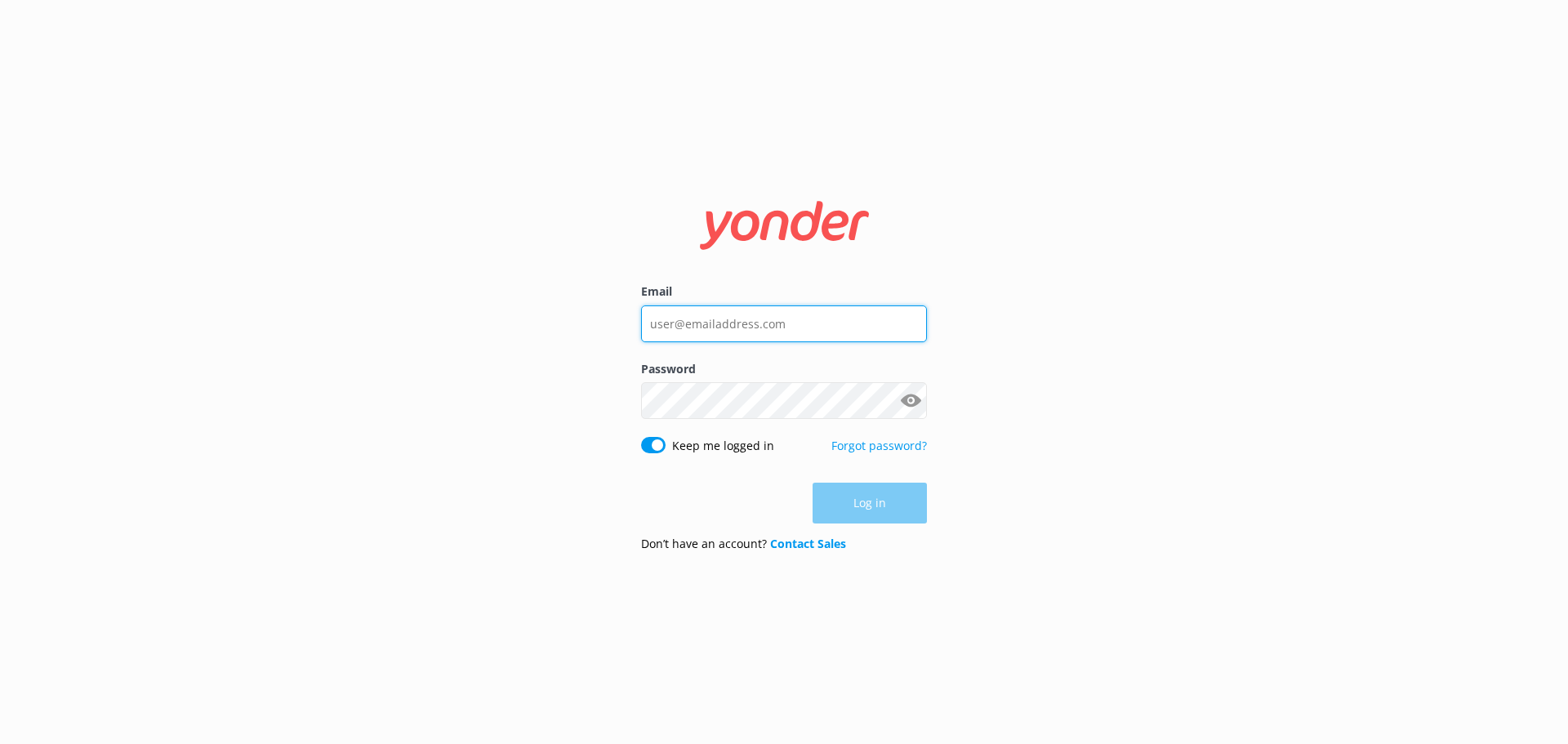
type input "[EMAIL_ADDRESS][DOMAIN_NAME]"
drag, startPoint x: 739, startPoint y: 341, endPoint x: 763, endPoint y: 335, distance: 24.7
click at [739, 341] on input "[EMAIL_ADDRESS][DOMAIN_NAME]" at bounding box center [784, 324] width 286 height 37
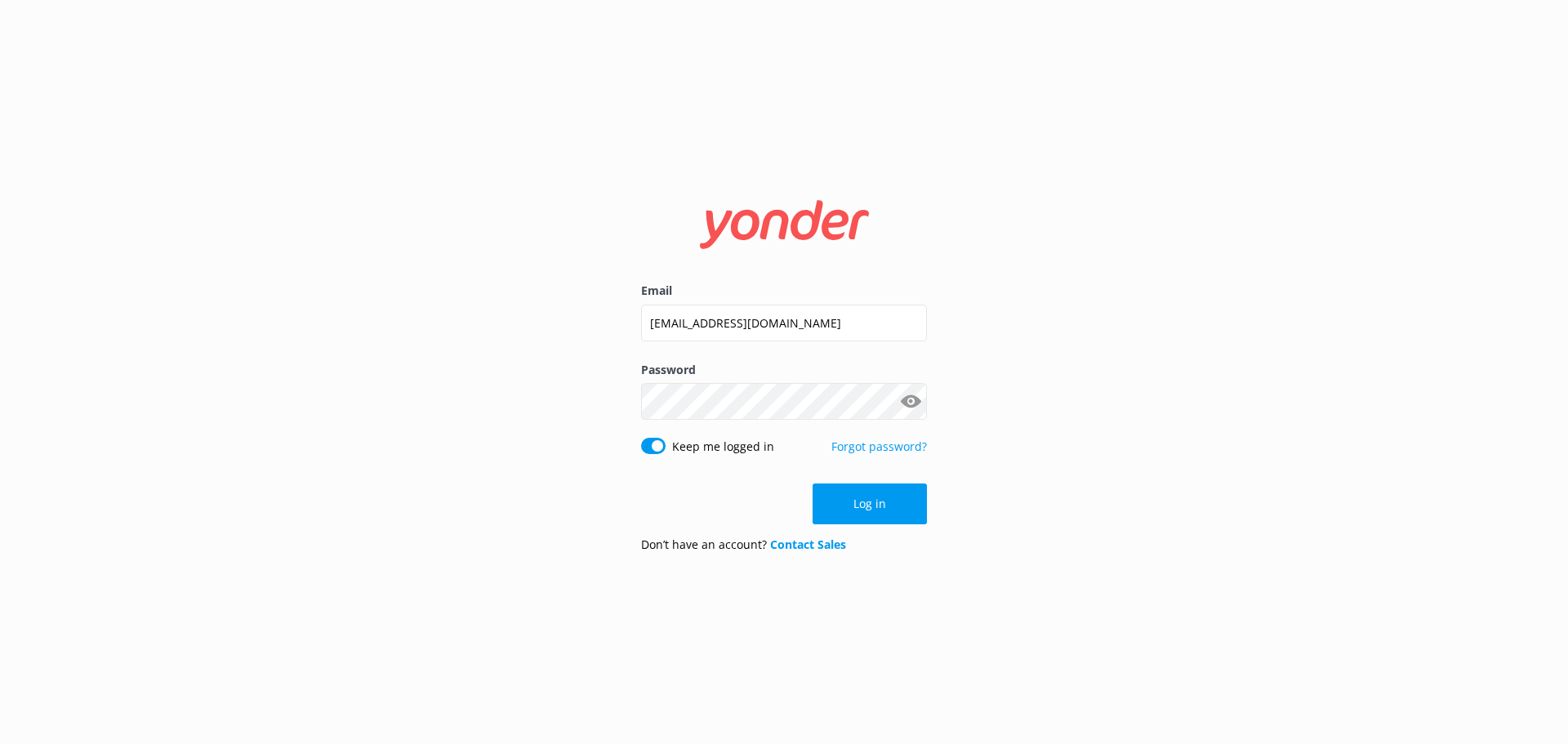
click at [1025, 425] on div "Email amber.kingsbeer@wetaworkshop.co.nz Password Show password Keep me logged …" at bounding box center [784, 372] width 1568 height 744
click at [887, 517] on button "Log in" at bounding box center [869, 504] width 115 height 41
